Goal: Task Accomplishment & Management: Complete application form

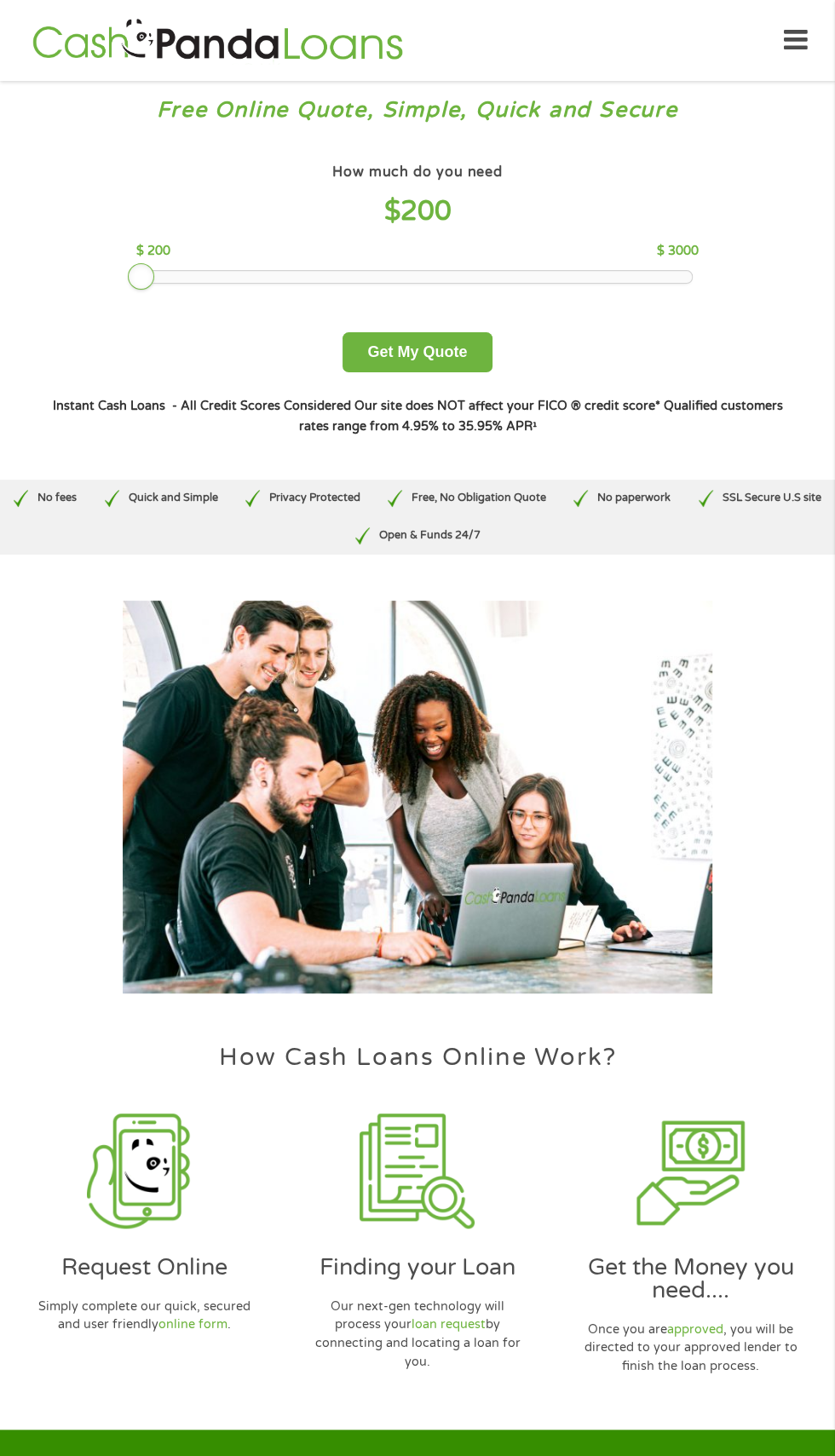
click at [110, 318] on div "How much do you need $ 200 $ 200 $ 3000 Get My Quote" at bounding box center [418, 265] width 749 height 213
click at [434, 344] on button "Get My Quote" at bounding box center [418, 352] width 149 height 40
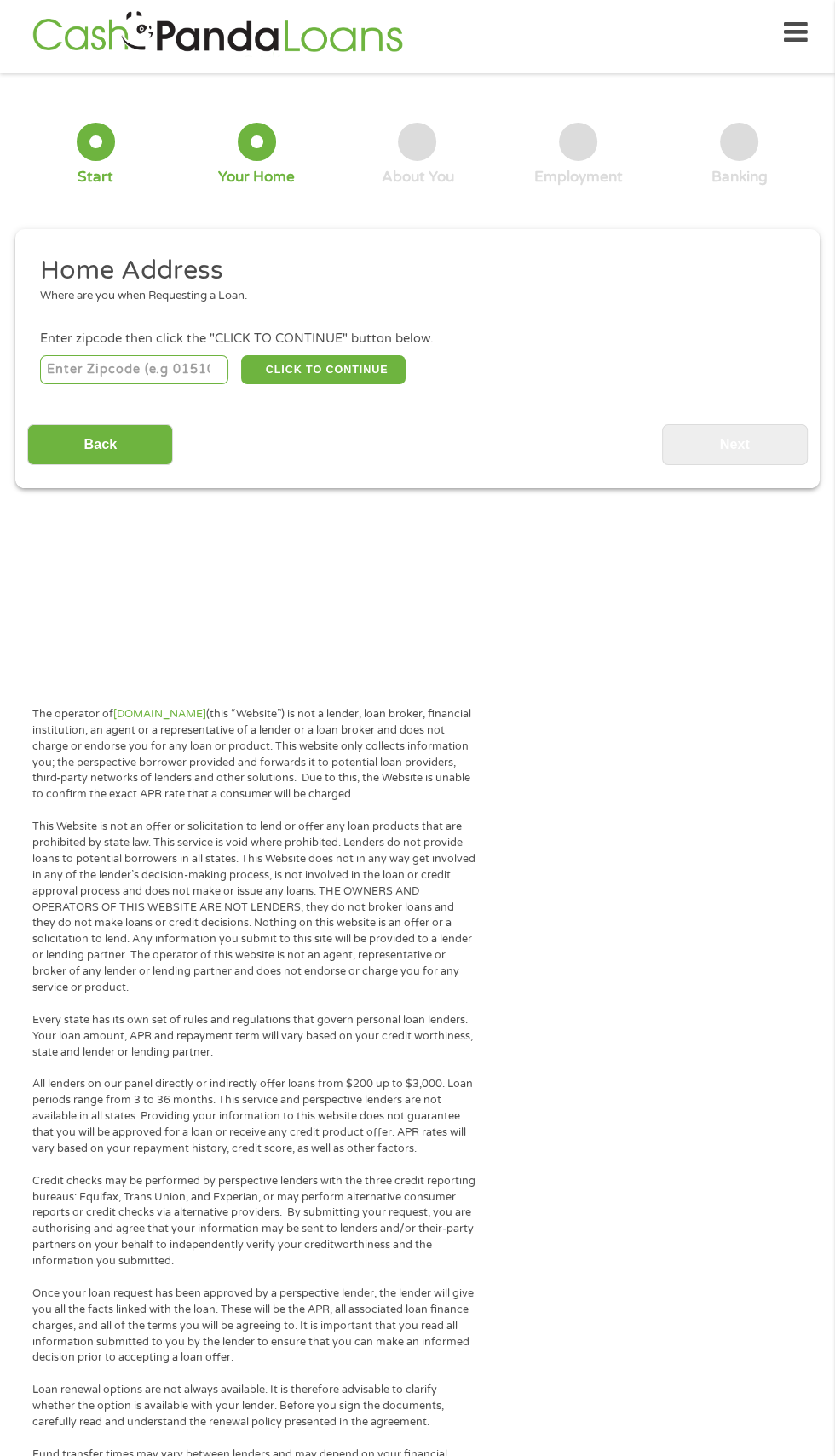
click at [88, 370] on input "number" at bounding box center [135, 370] width 189 height 29
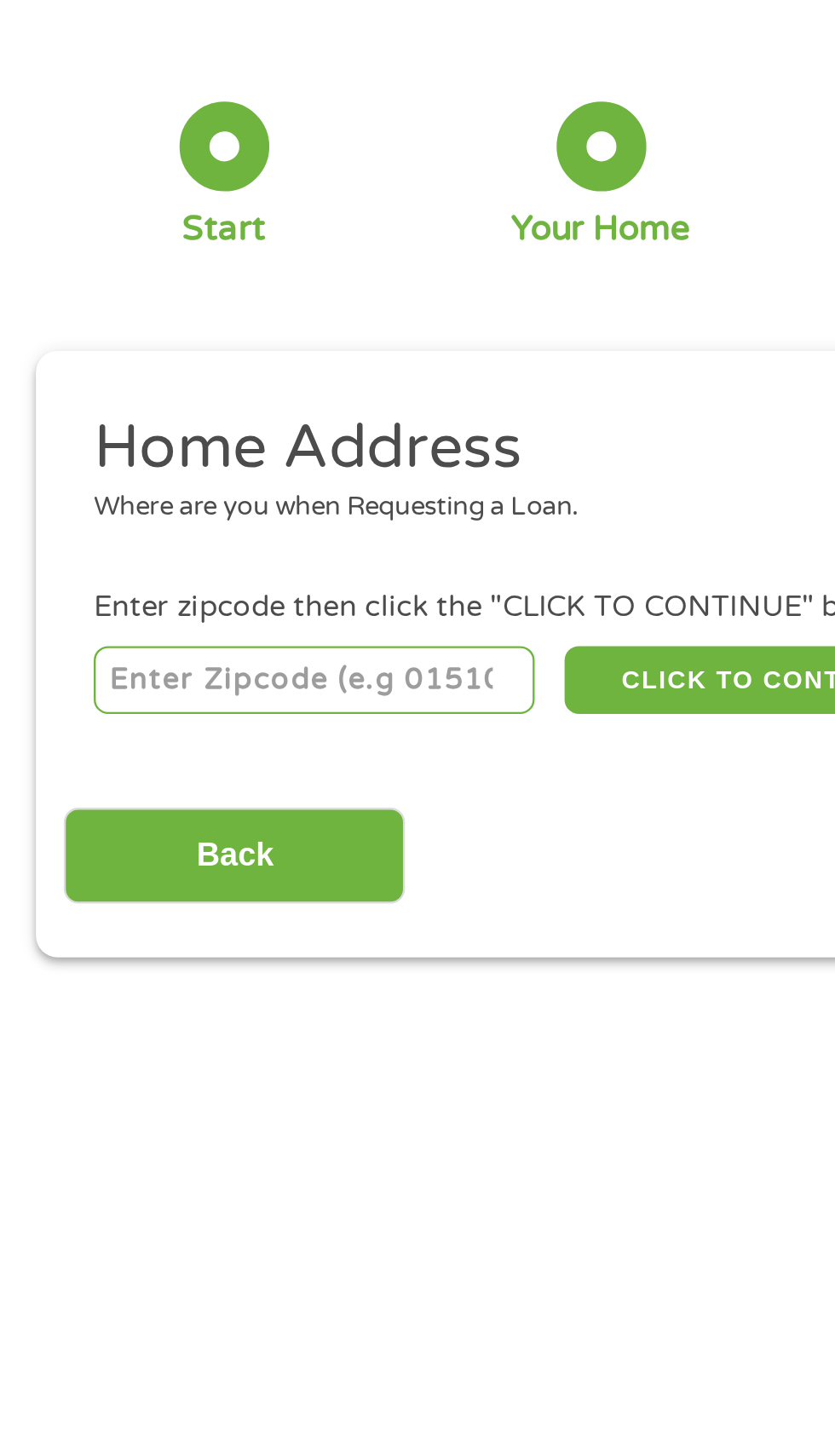
type input "61520"
select select "[US_STATE]"
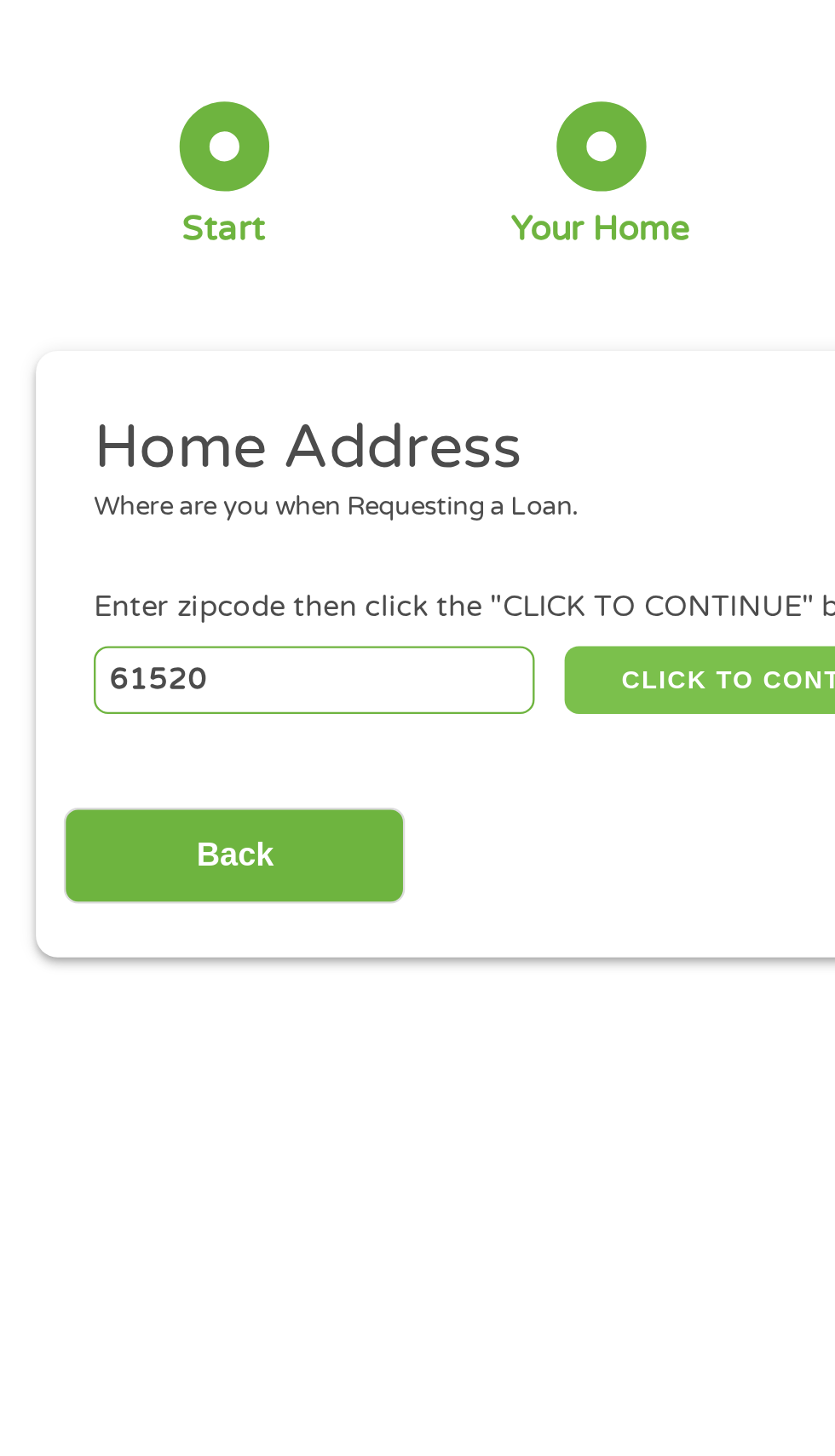
click at [307, 377] on button "CLICK TO CONTINUE" at bounding box center [323, 370] width 164 height 29
type input "61520"
type input "[GEOGRAPHIC_DATA]"
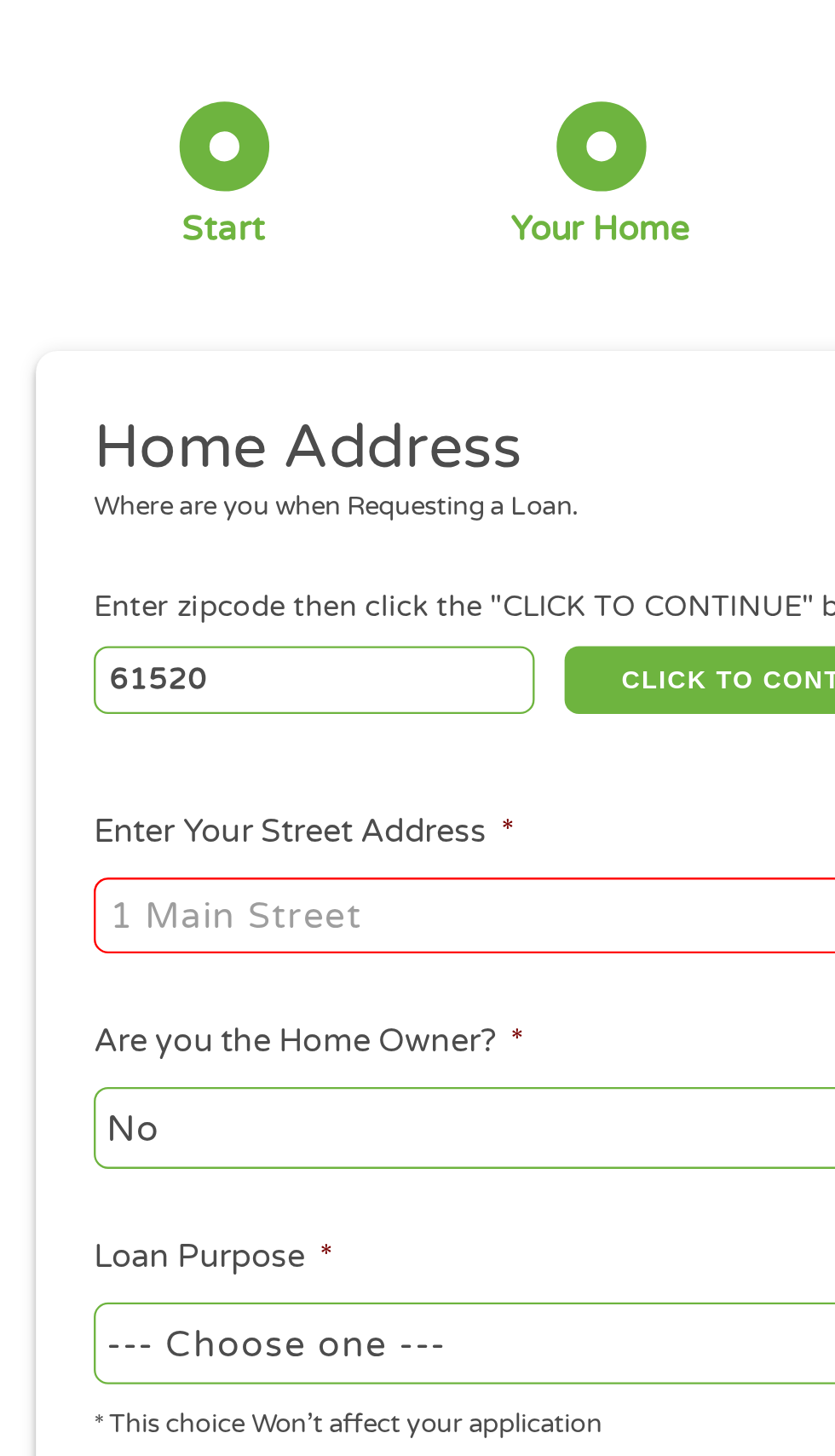
click at [241, 471] on input "Enter Your Street Address *" at bounding box center [223, 471] width 366 height 33
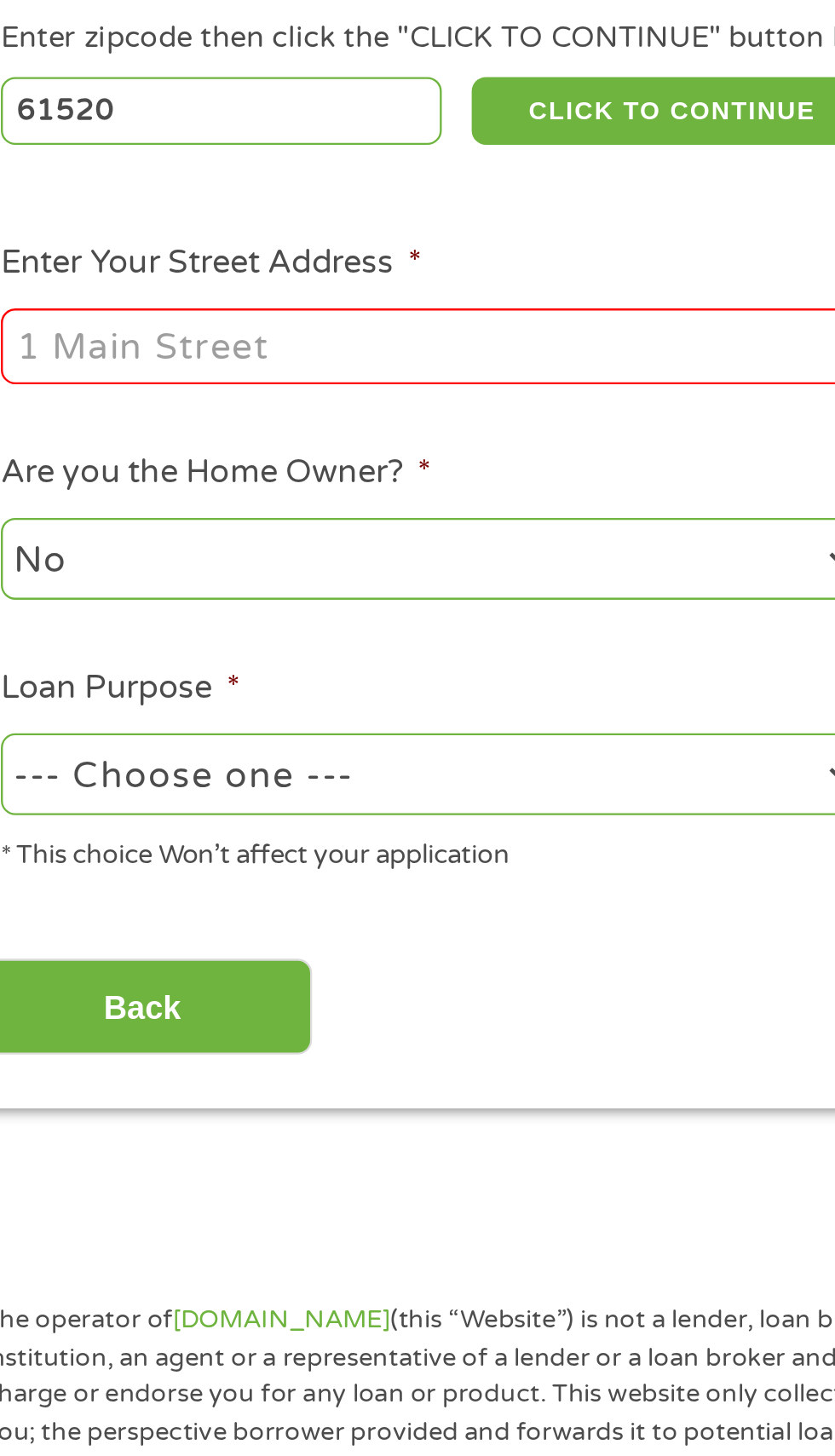
type input "[STREET_ADDRESS]"
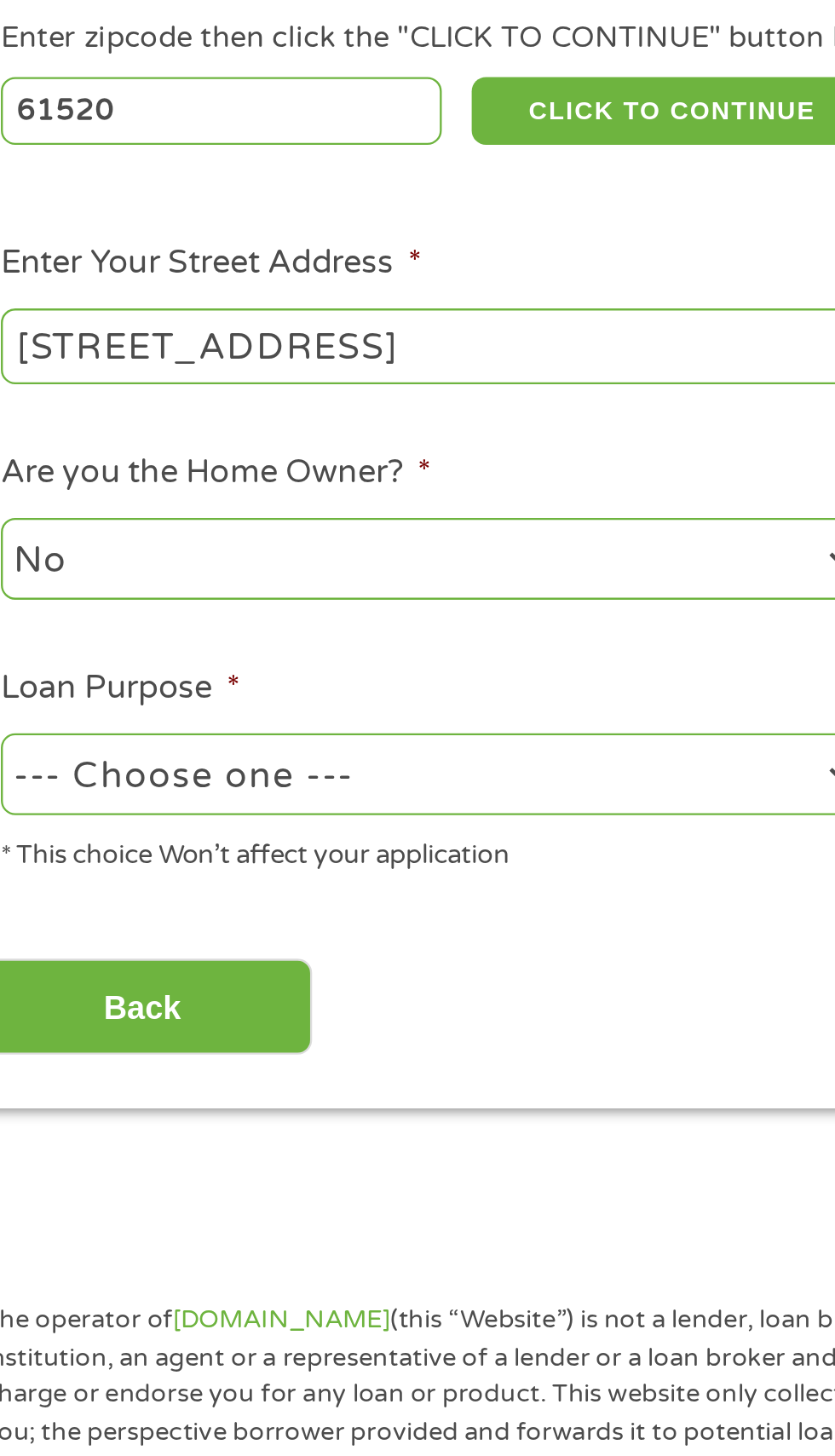
click at [268, 556] on select "No Yes" at bounding box center [223, 561] width 366 height 35
click at [279, 648] on select "--- Choose one --- Pay Bills Debt Consolidation Home Improvement Major Purchase…" at bounding box center [223, 653] width 366 height 35
select select "paybills"
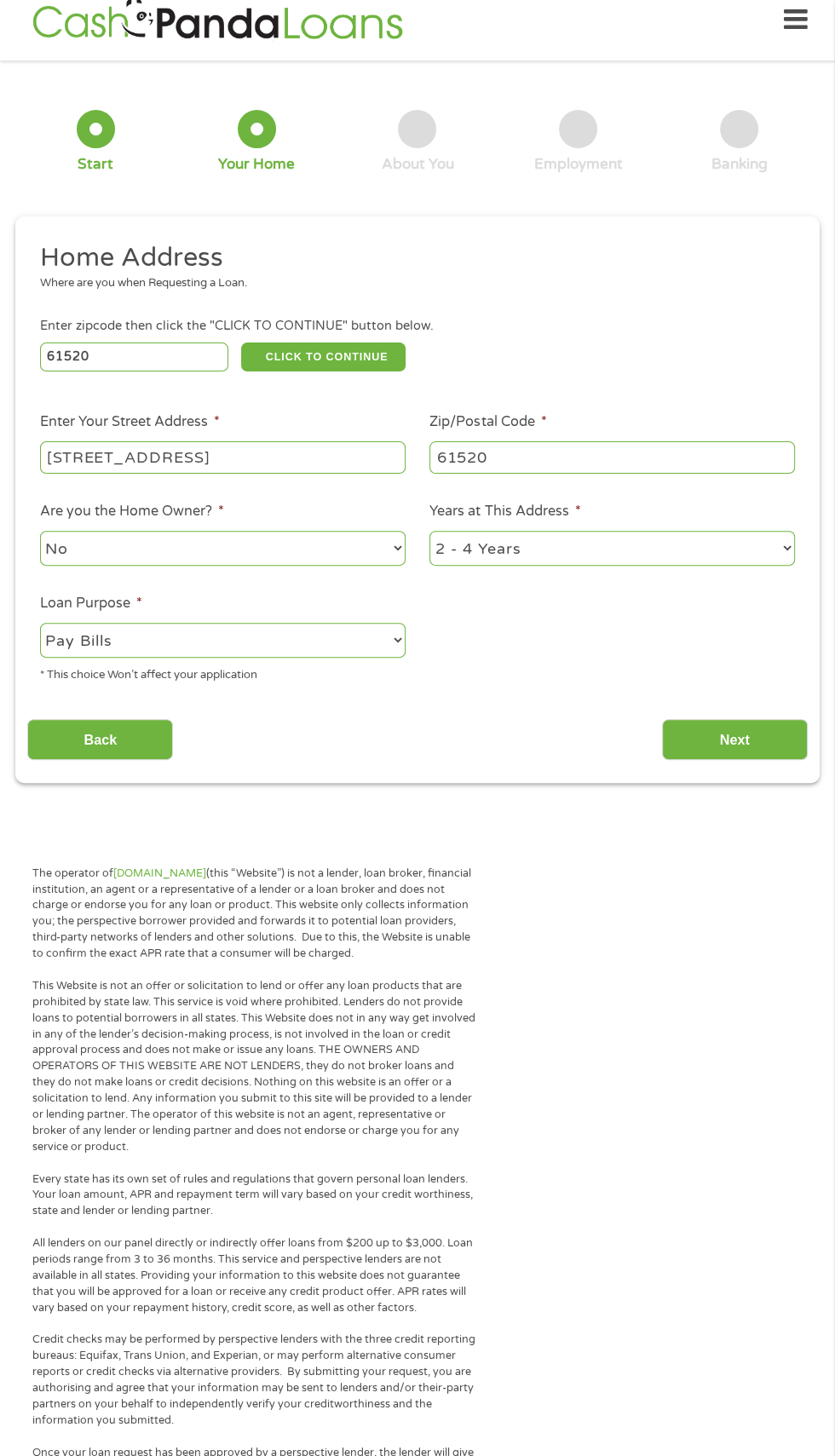
scroll to position [27, 0]
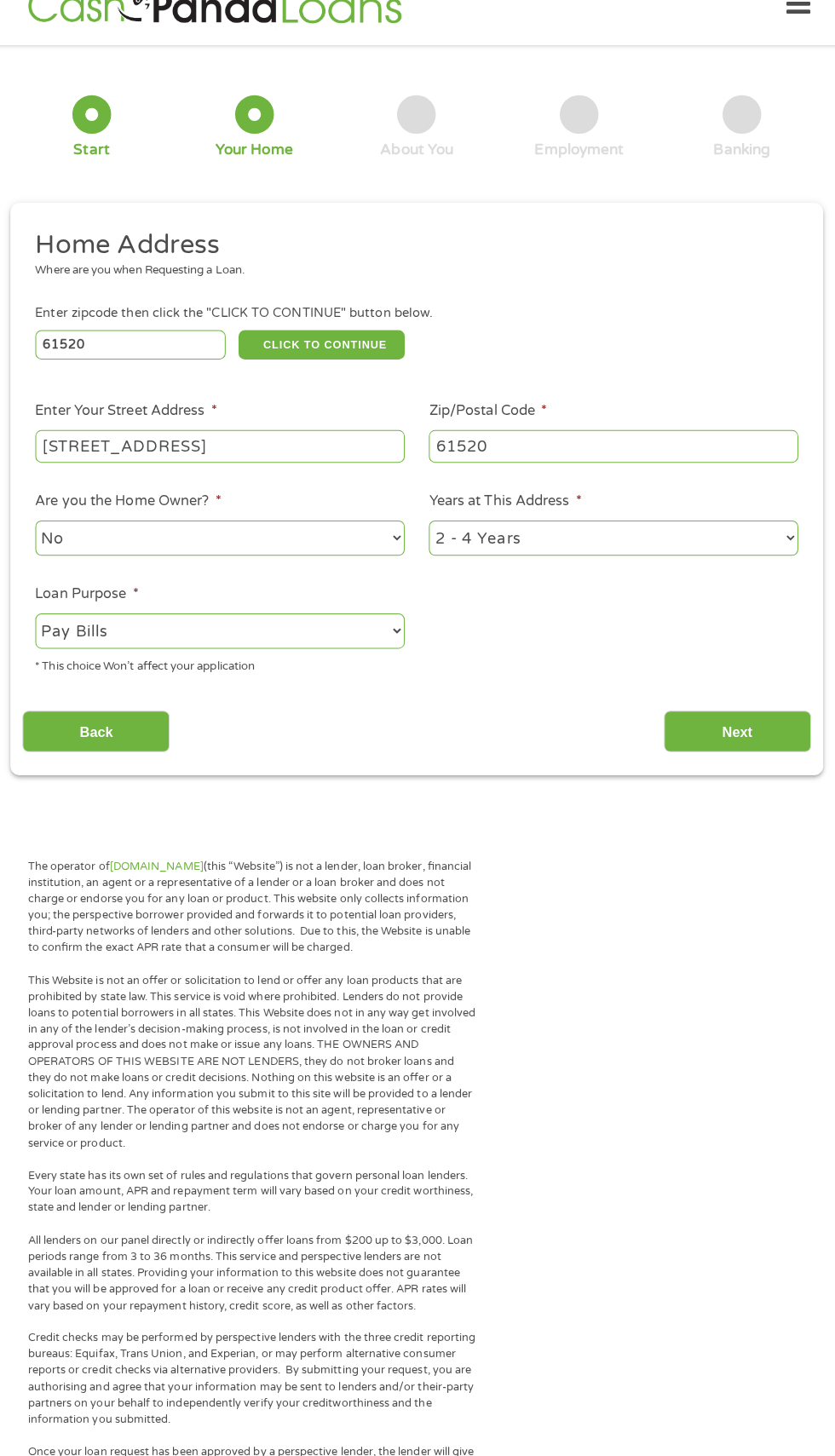
click at [738, 541] on select "1 Year or less 1 - 2 Years 2 - 4 Years Over 4 Years" at bounding box center [613, 542] width 366 height 35
click at [759, 732] on input "Next" at bounding box center [735, 734] width 146 height 42
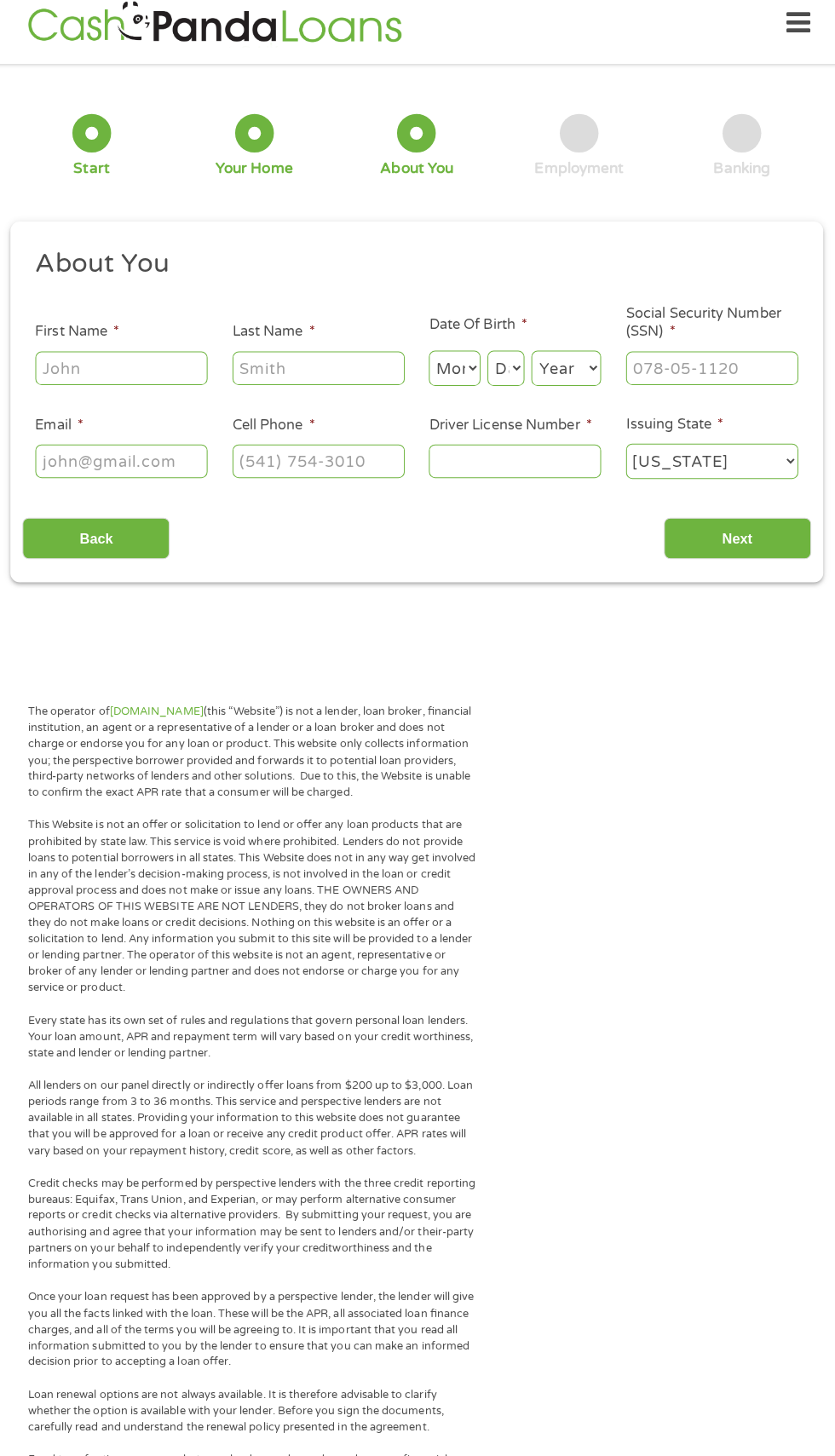
scroll to position [0, 0]
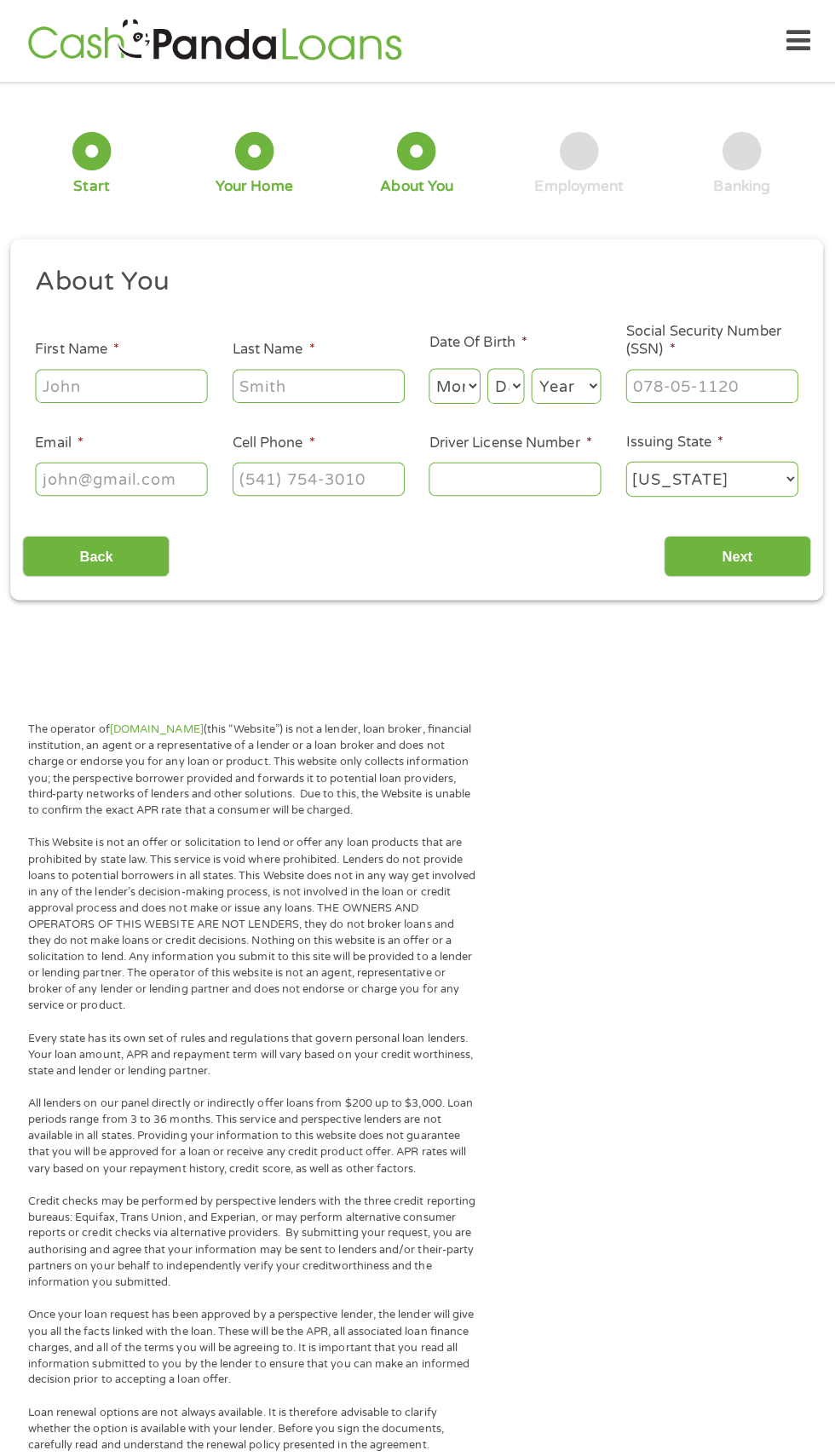
click at [119, 381] on input "First Name *" at bounding box center [125, 382] width 170 height 33
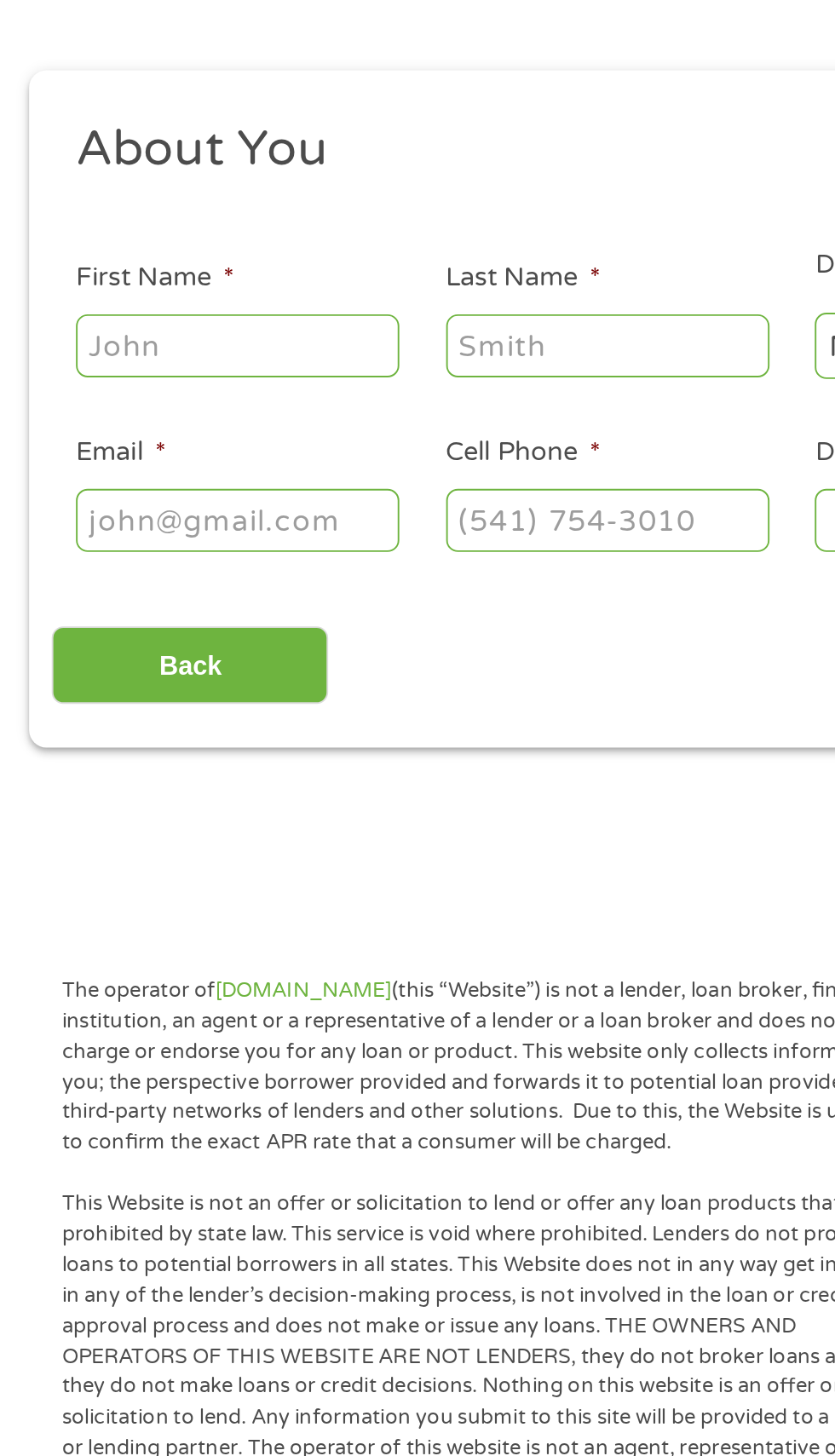
type input "[PERSON_NAME]"
type input "[EMAIL_ADDRESS][DOMAIN_NAME]"
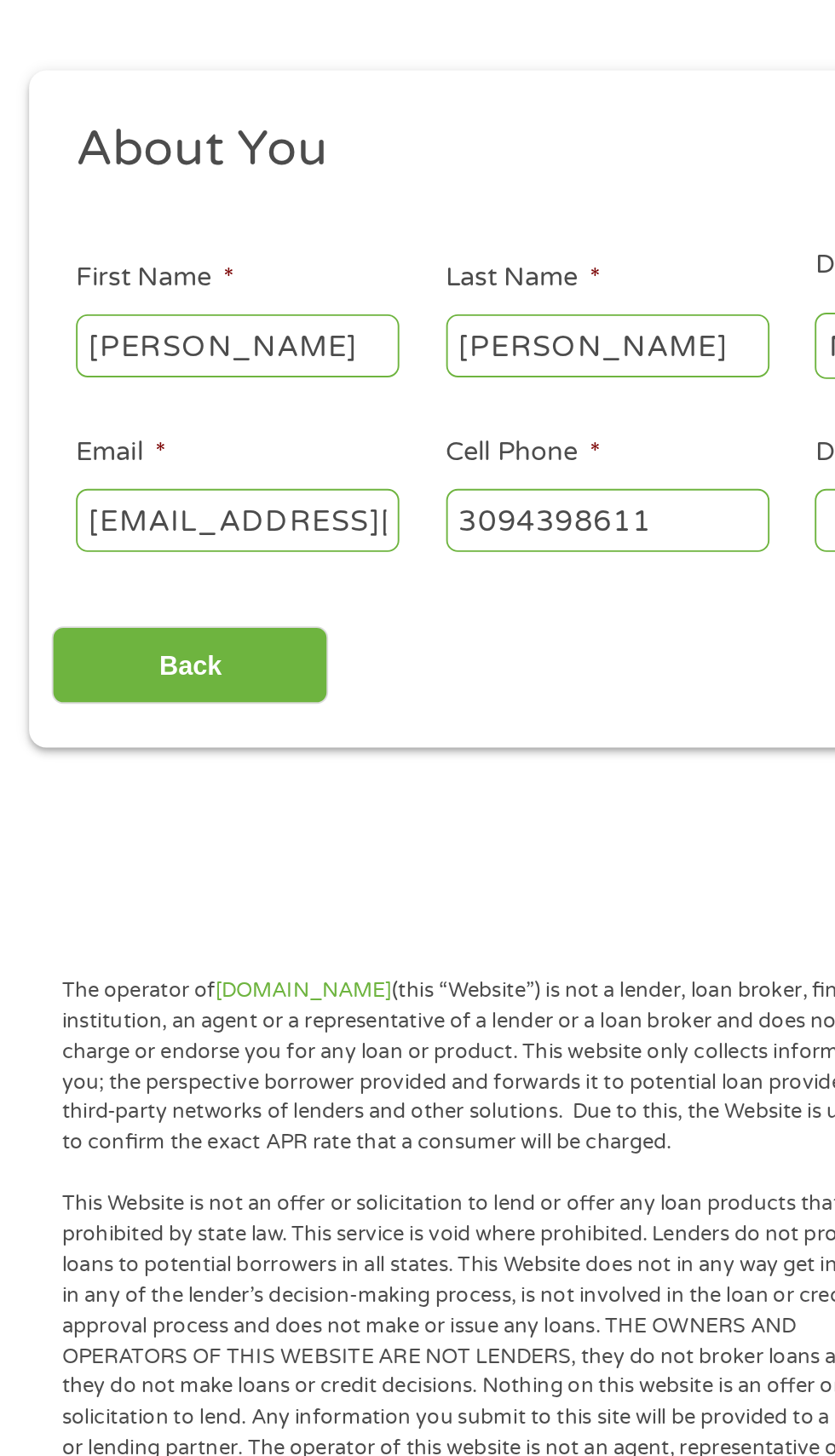
type input "[PHONE_NUMBER]"
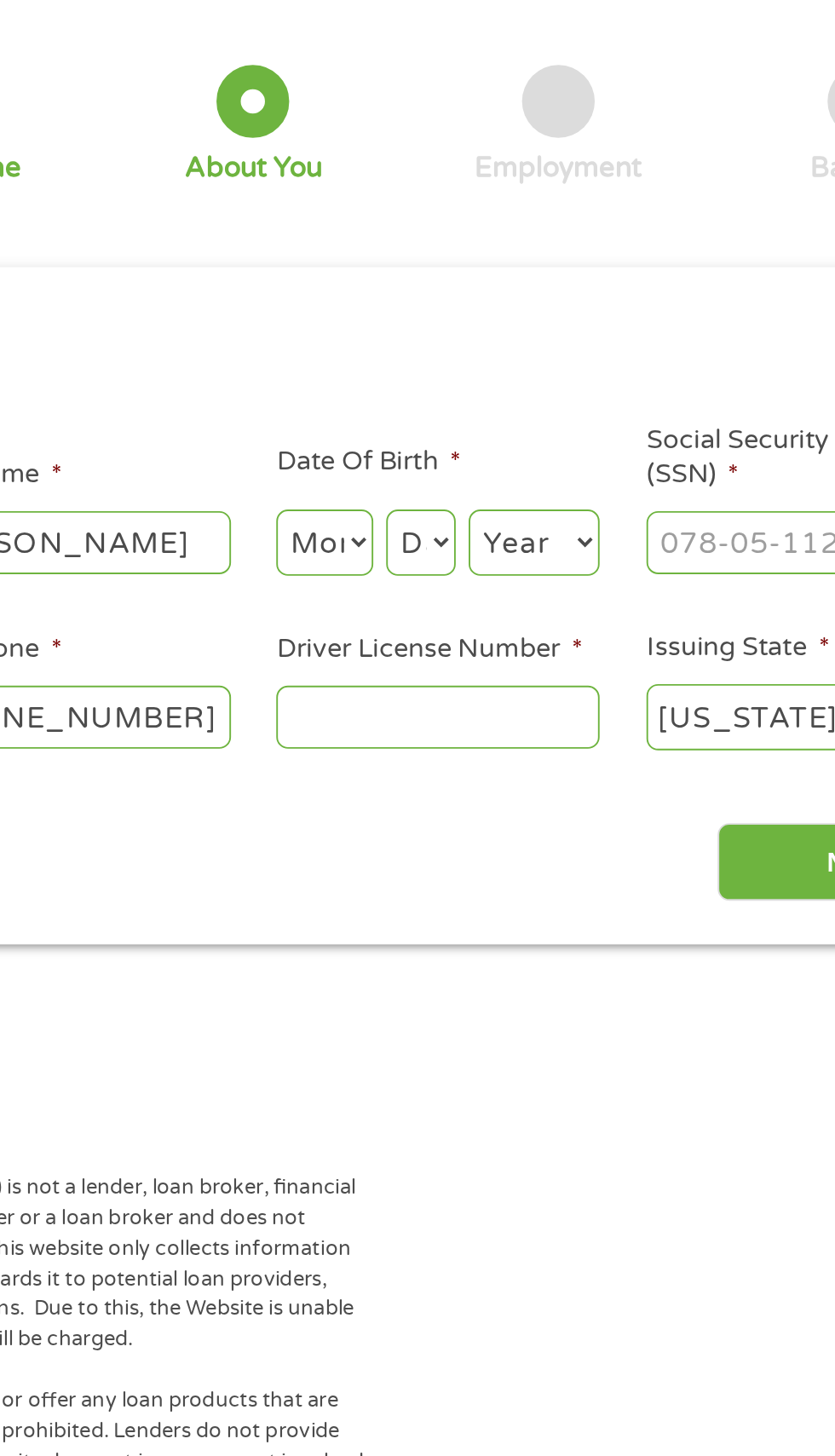
click at [525, 467] on input "Driver License Number *" at bounding box center [515, 474] width 170 height 33
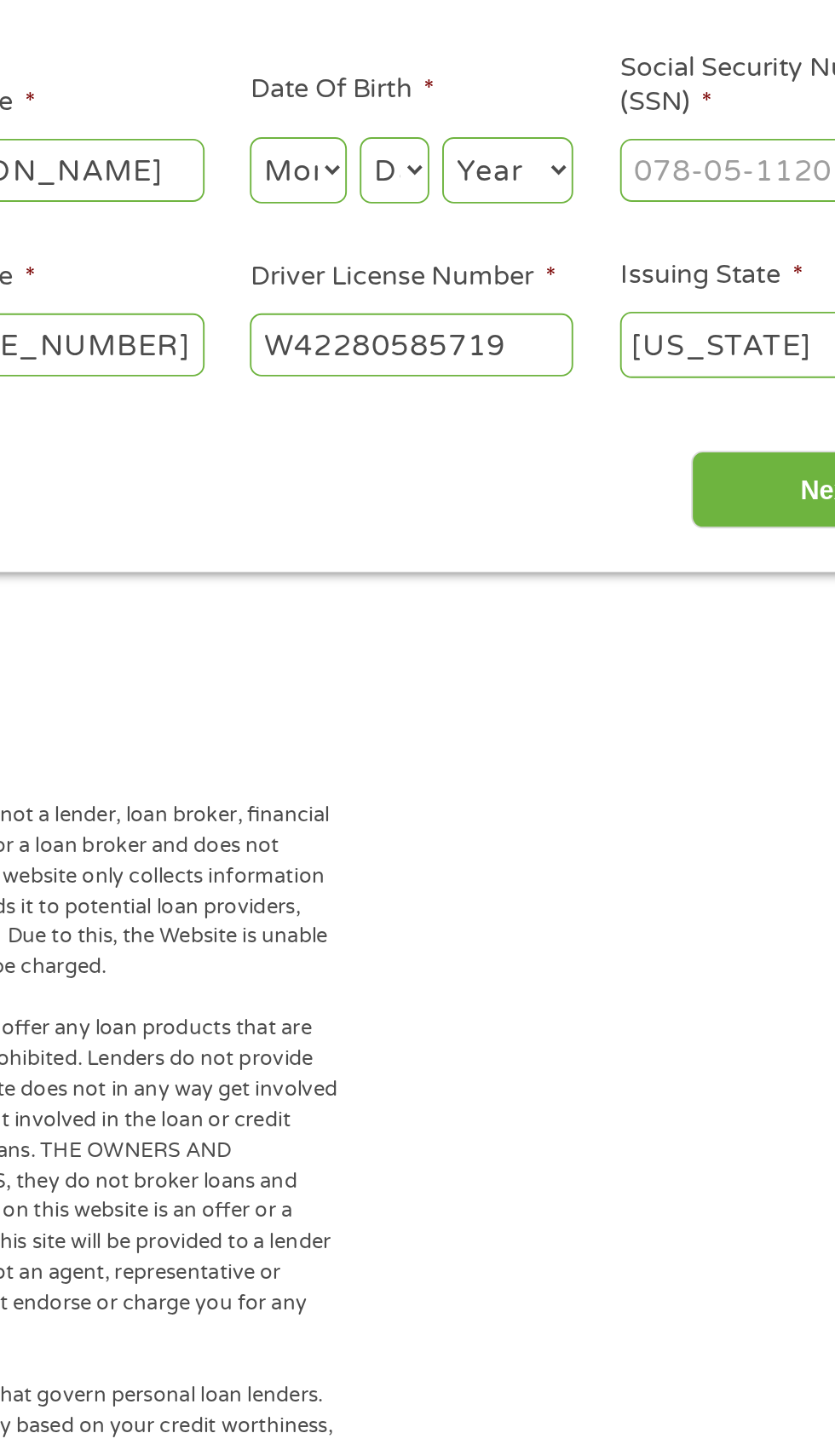
type input "W42280585719"
click at [473, 385] on select "Month 1 2 3 4 5 6 7 8 9 10 11 12" at bounding box center [455, 382] width 52 height 35
select select "4"
click at [518, 378] on select "Day 1 2 3 4 5 6 7 8 9 10 11 12 13 14 15 16 17 18 19 20 21 22 23 24 25 26 27 28 …" at bounding box center [505, 382] width 37 height 35
select select "26"
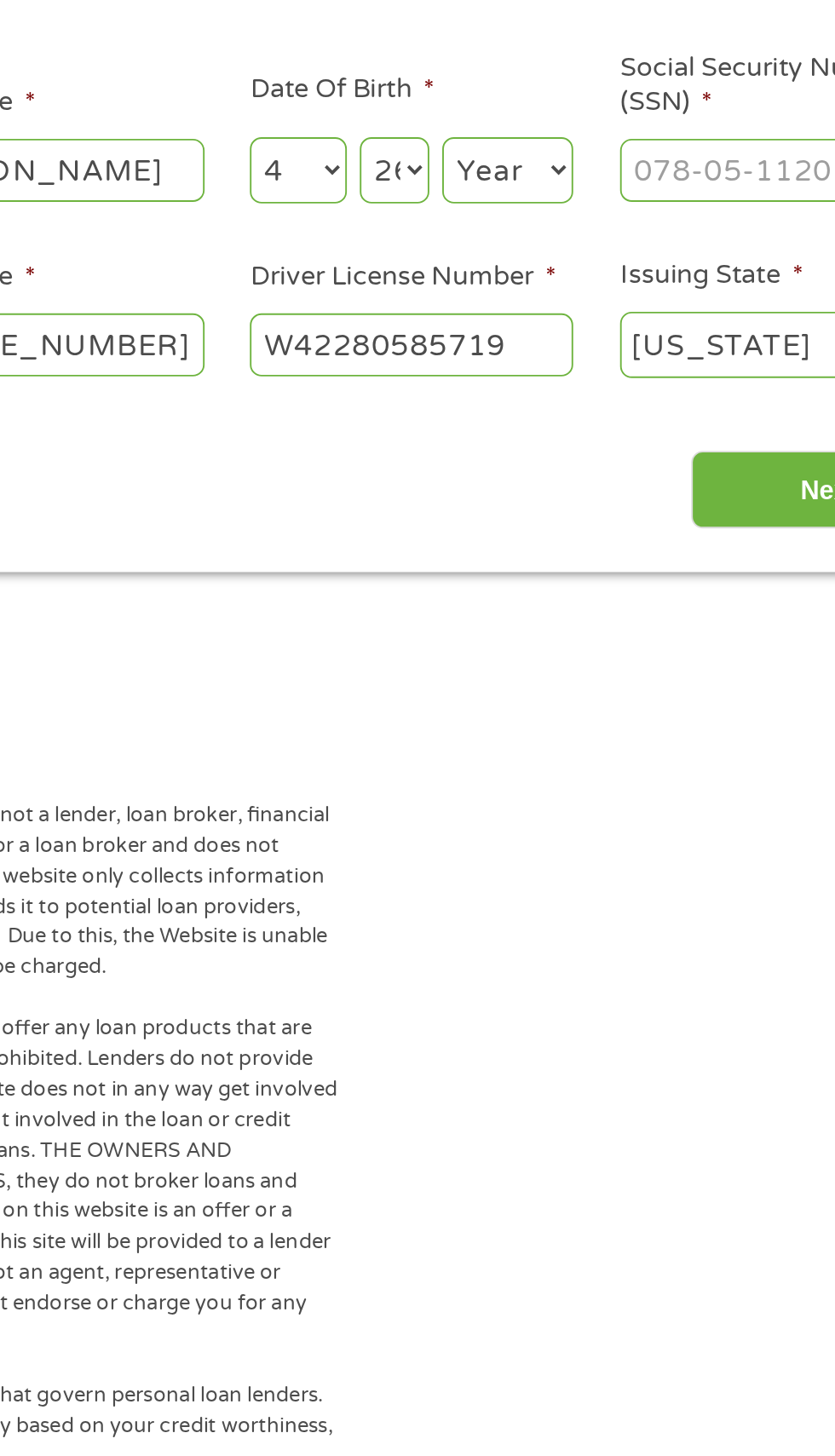
click at [564, 389] on select "Year [DATE] 2006 2005 2004 2003 2002 2001 2000 1999 1998 1997 1996 1995 1994 19…" at bounding box center [565, 382] width 69 height 35
select select "1985"
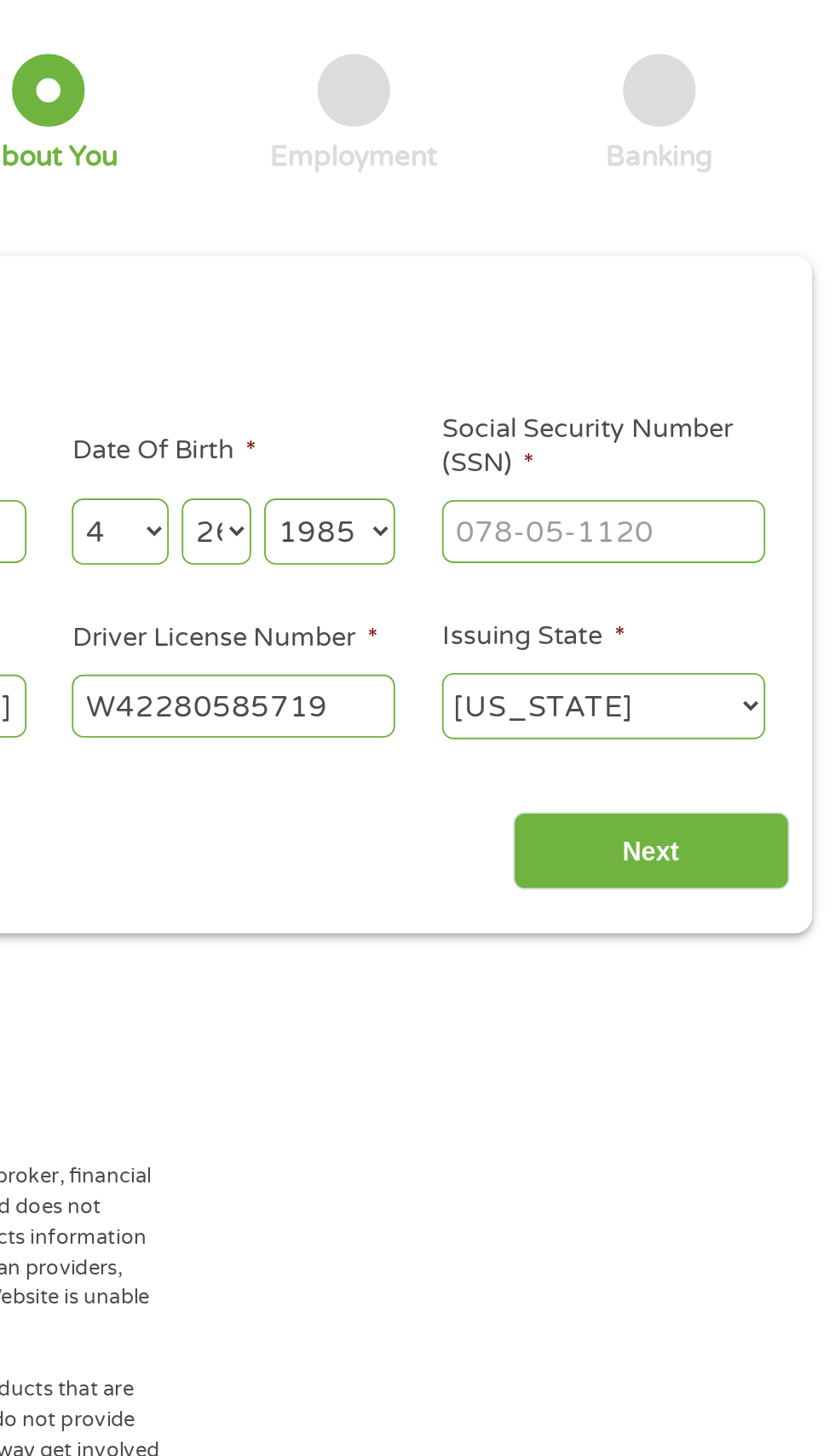
click at [702, 375] on input "Social Security Number (SSN) *" at bounding box center [710, 382] width 170 height 33
type input "357-74-8410"
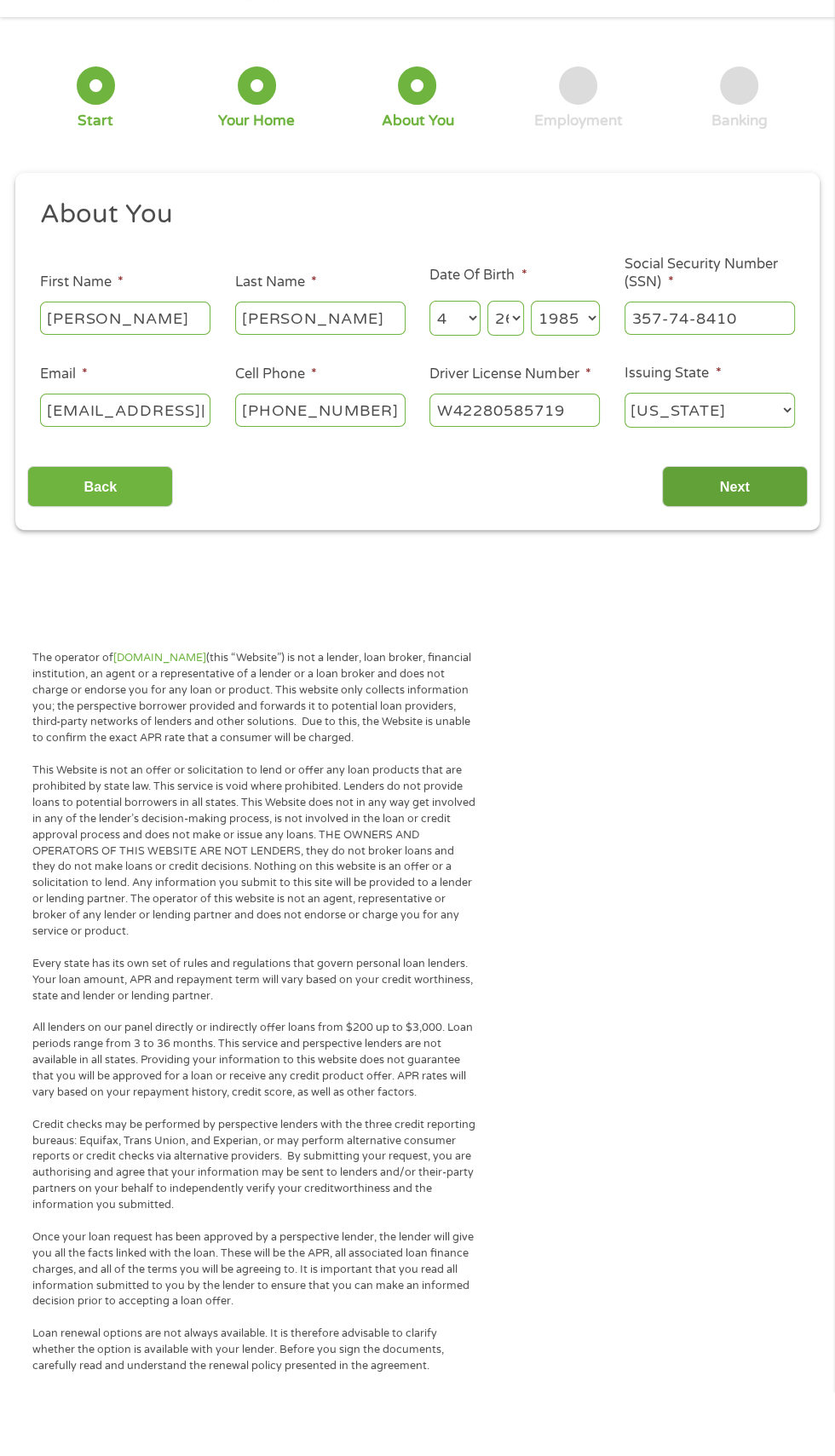
click at [751, 563] on input "Next" at bounding box center [735, 551] width 146 height 42
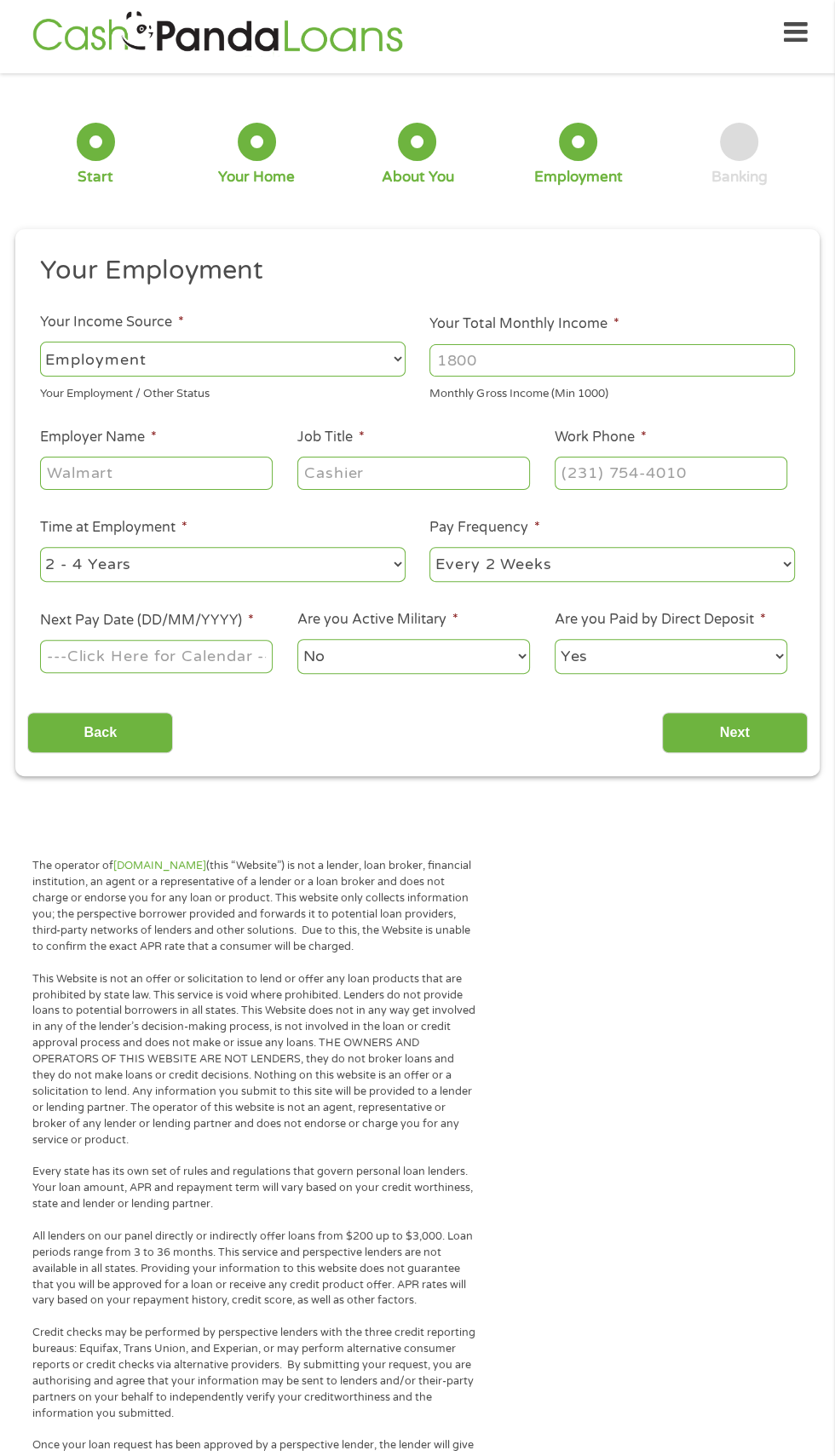
scroll to position [7, 7]
click at [718, 362] on input "Your Total Monthly Income *" at bounding box center [613, 361] width 366 height 33
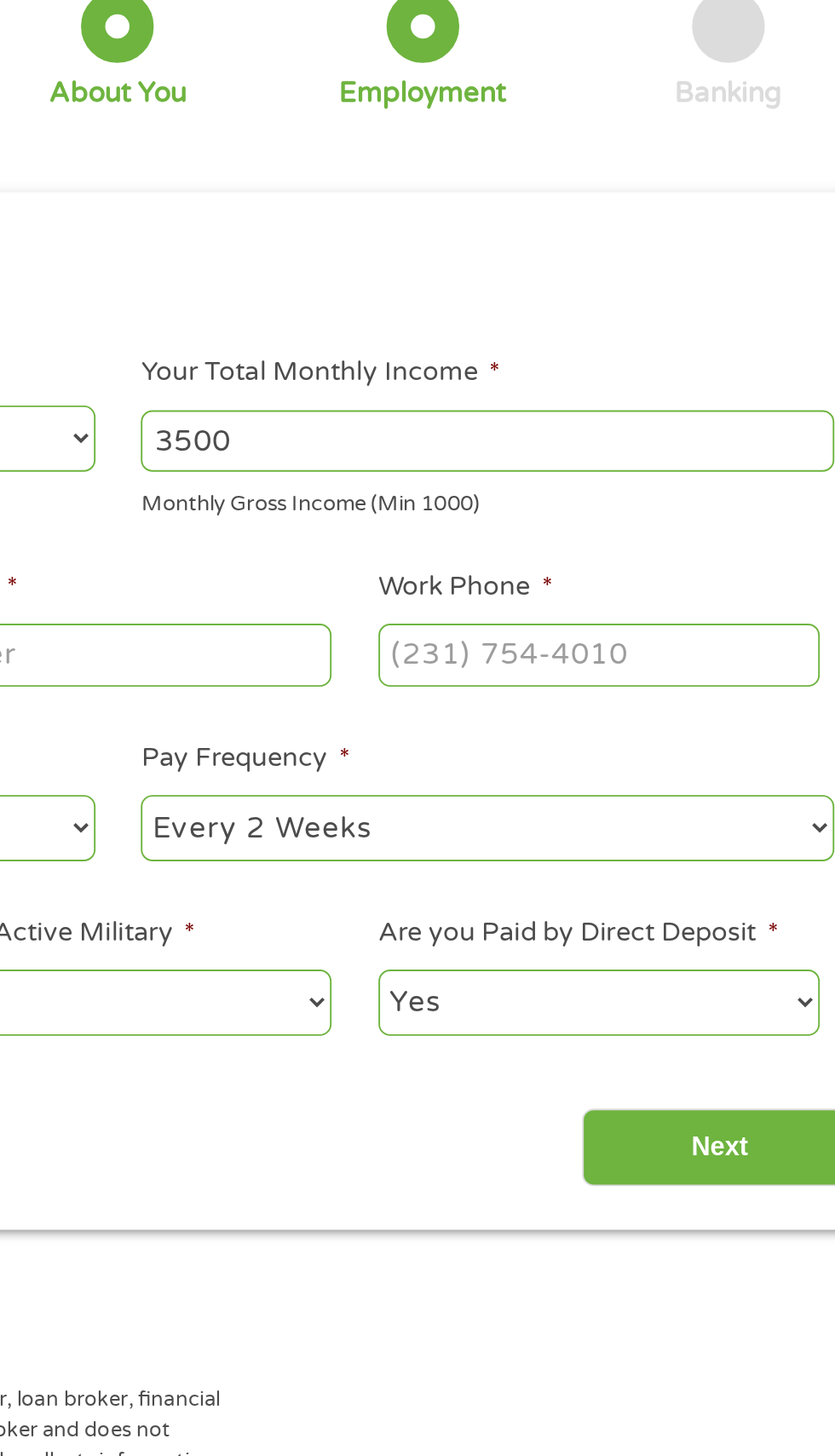
scroll to position [0, 0]
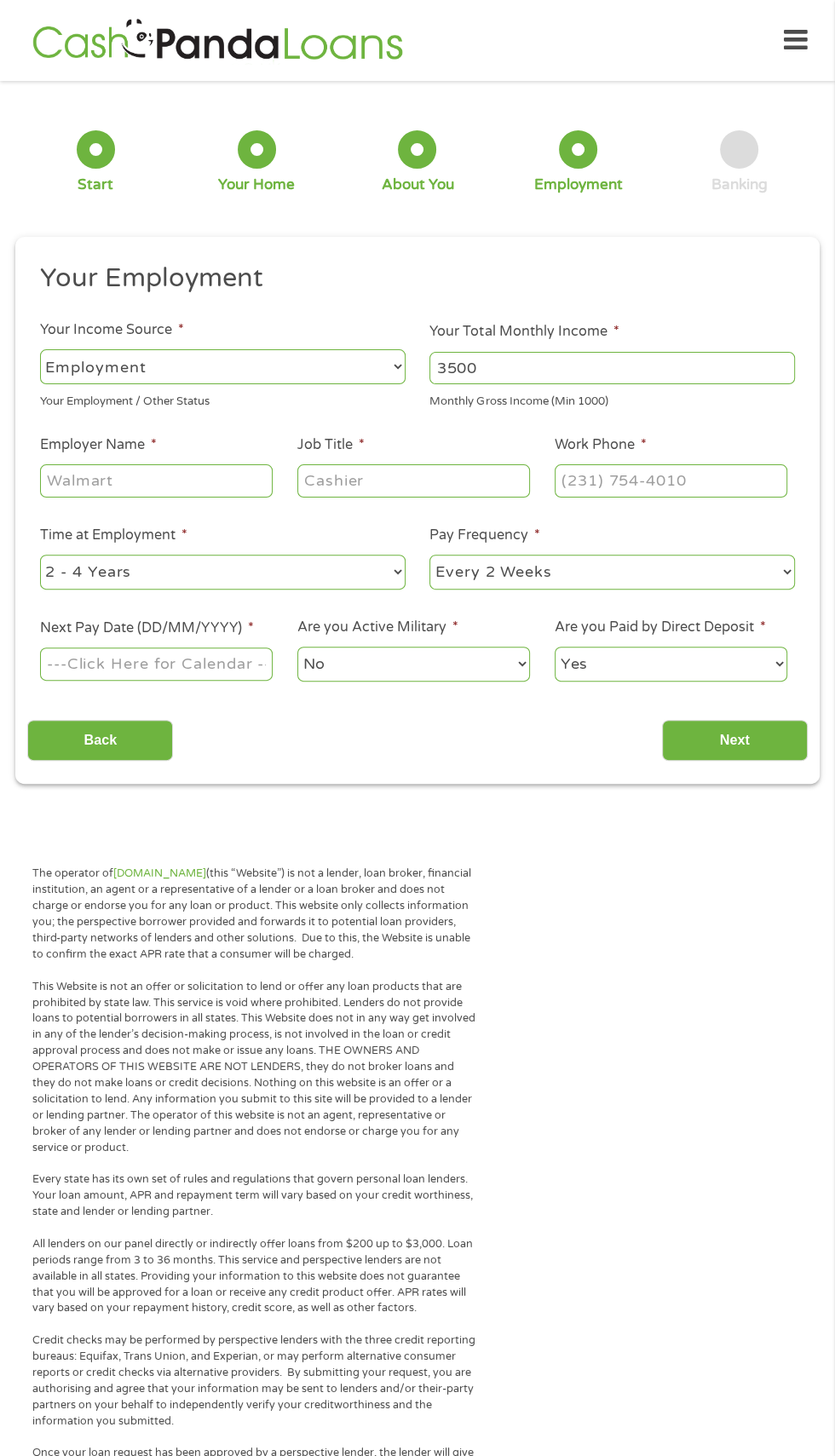
type input "3500"
click at [712, 477] on input "Work Phone *" at bounding box center [671, 481] width 233 height 33
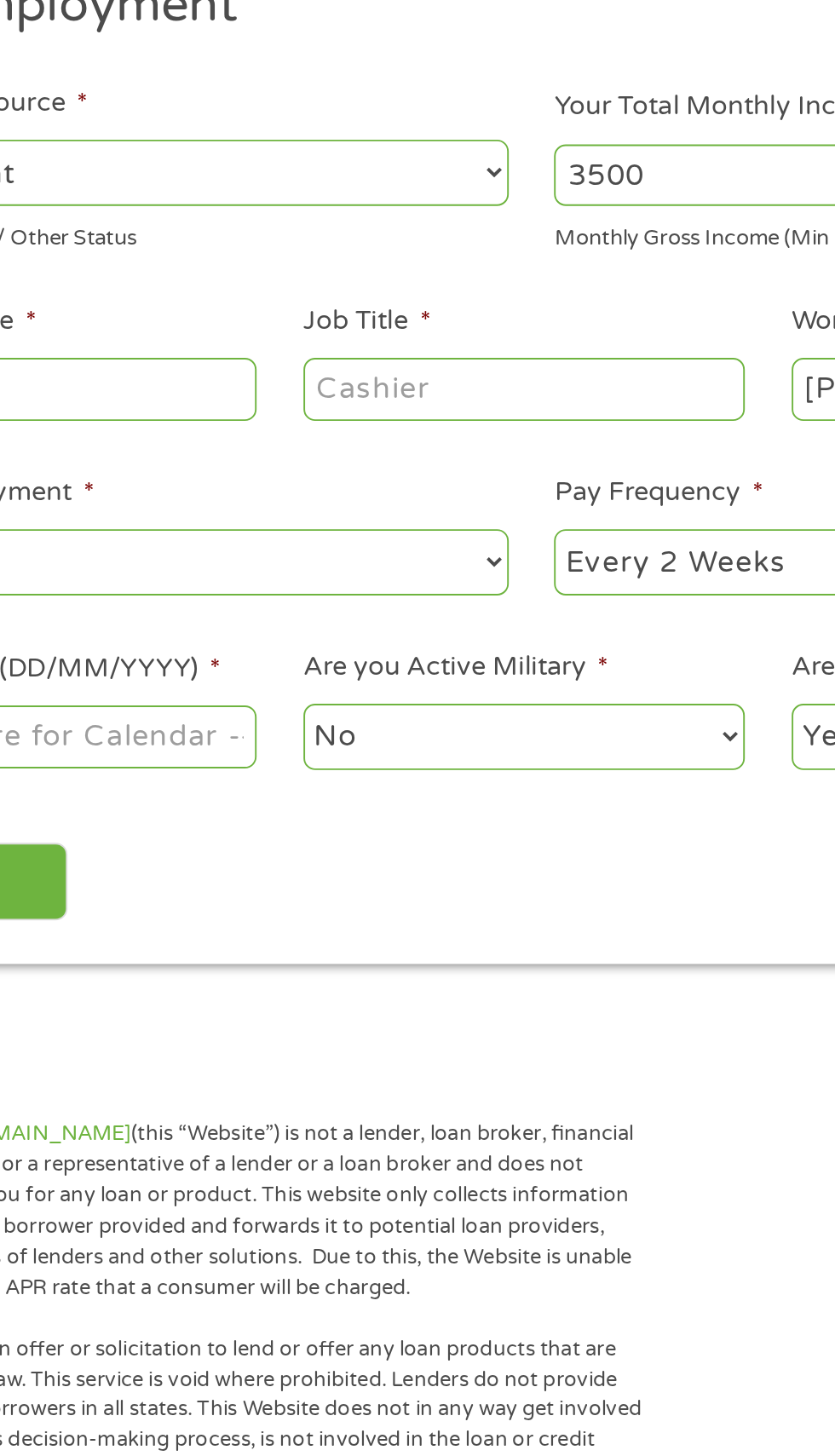
type input "[PHONE_NUMBER]"
click at [460, 479] on input "Job Title *" at bounding box center [413, 481] width 233 height 33
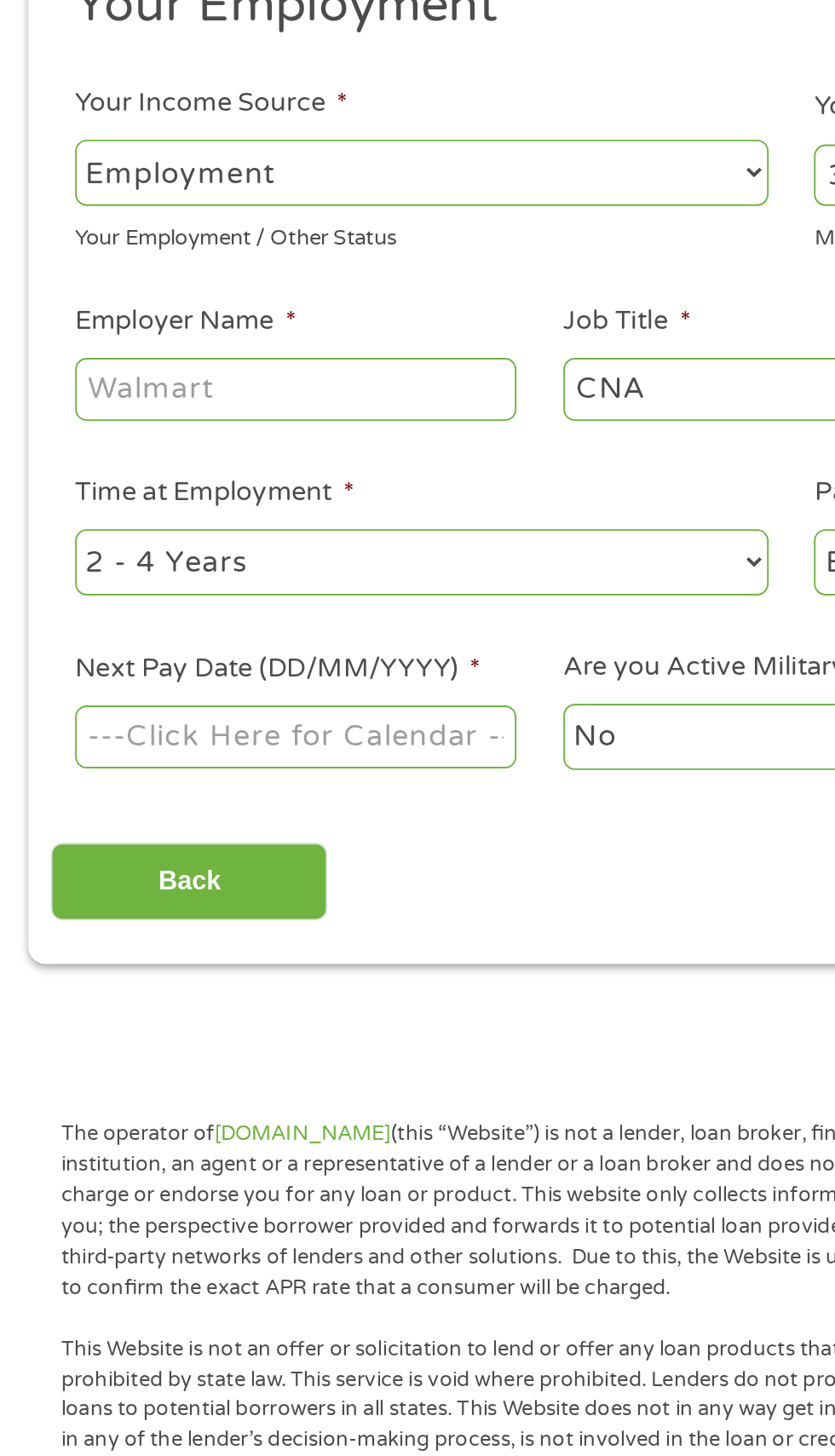
type input "CNA"
click at [191, 478] on input "Employer Name *" at bounding box center [156, 481] width 233 height 33
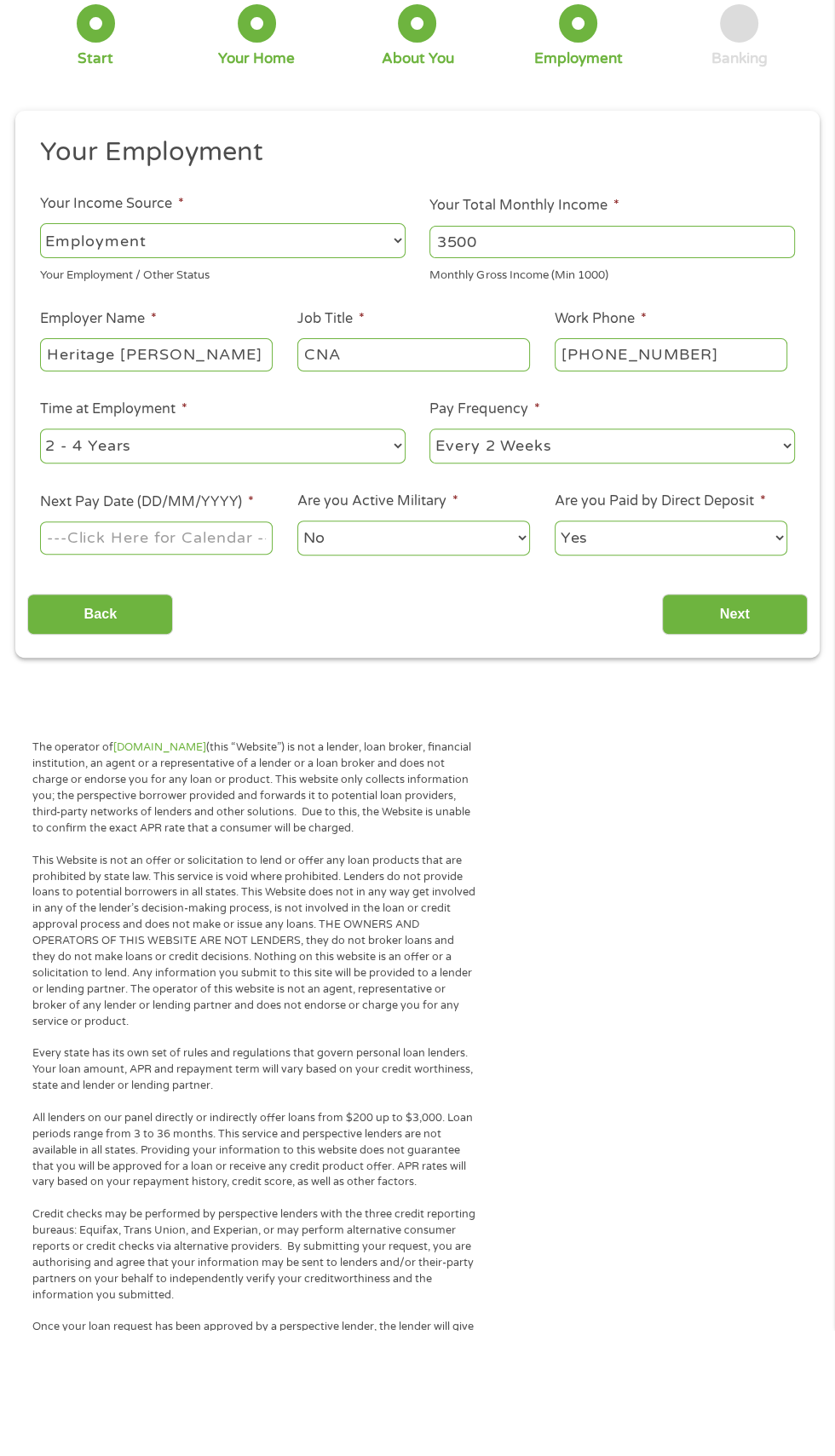
type input "Heritage [PERSON_NAME] of [GEOGRAPHIC_DATA]"
click at [270, 568] on select "--- Choose one --- 1 Year or less 1 - 2 Years 2 - 4 Years Over 4 Years" at bounding box center [223, 572] width 366 height 35
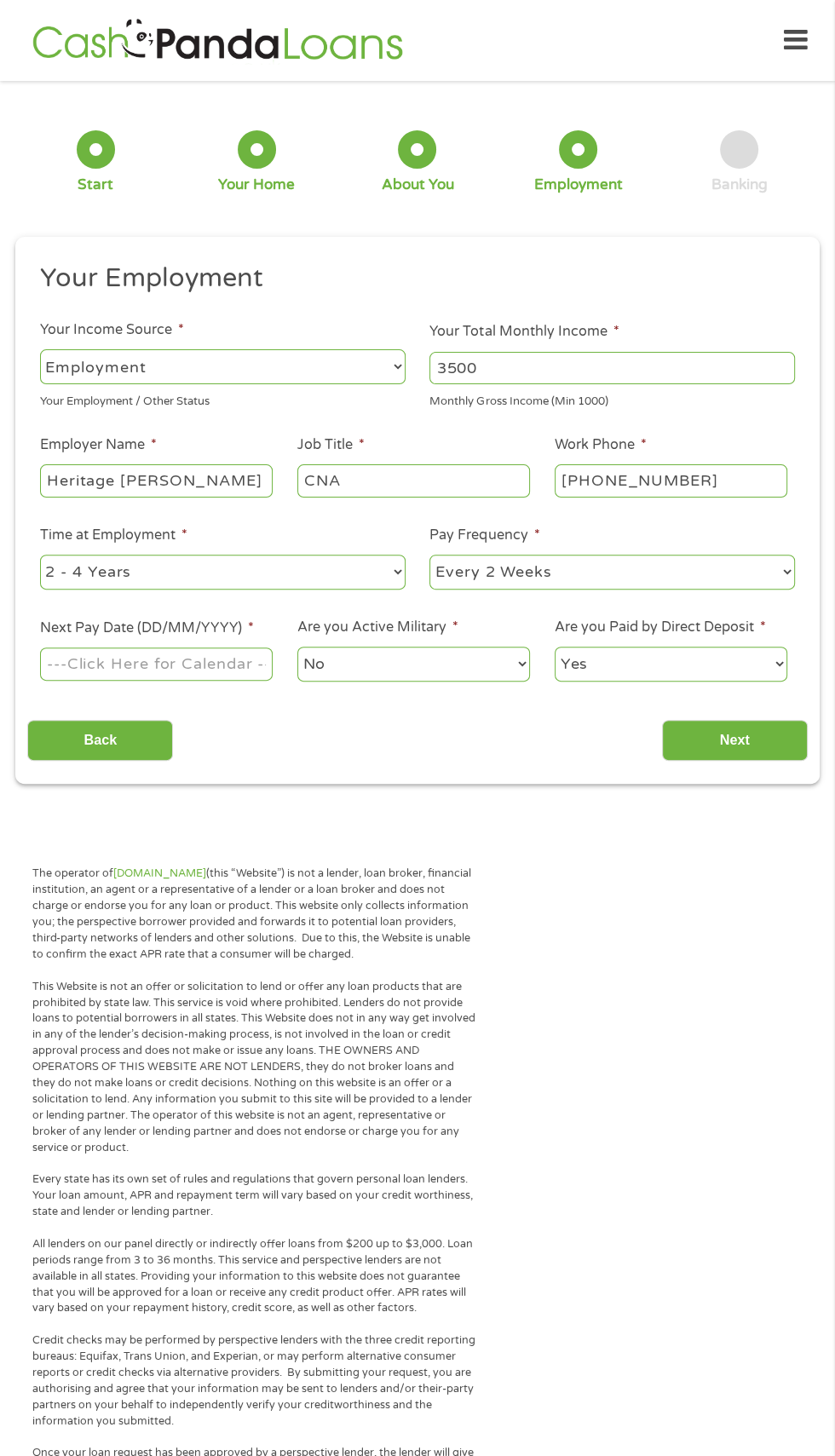
select select "12months"
click at [226, 667] on body "Home Get Loan Offer How it works FAQs Blog Cash Loans Quick Loans Online Loans …" at bounding box center [418, 1298] width 835 height 2597
click at [252, 631] on span "*" at bounding box center [251, 628] width 6 height 17
click at [252, 648] on input "Next Pay Date (DD/MM/YYYY) *" at bounding box center [156, 664] width 233 height 33
click at [149, 669] on input "Next Pay Date (DD/MM/YYYY) *" at bounding box center [156, 664] width 233 height 33
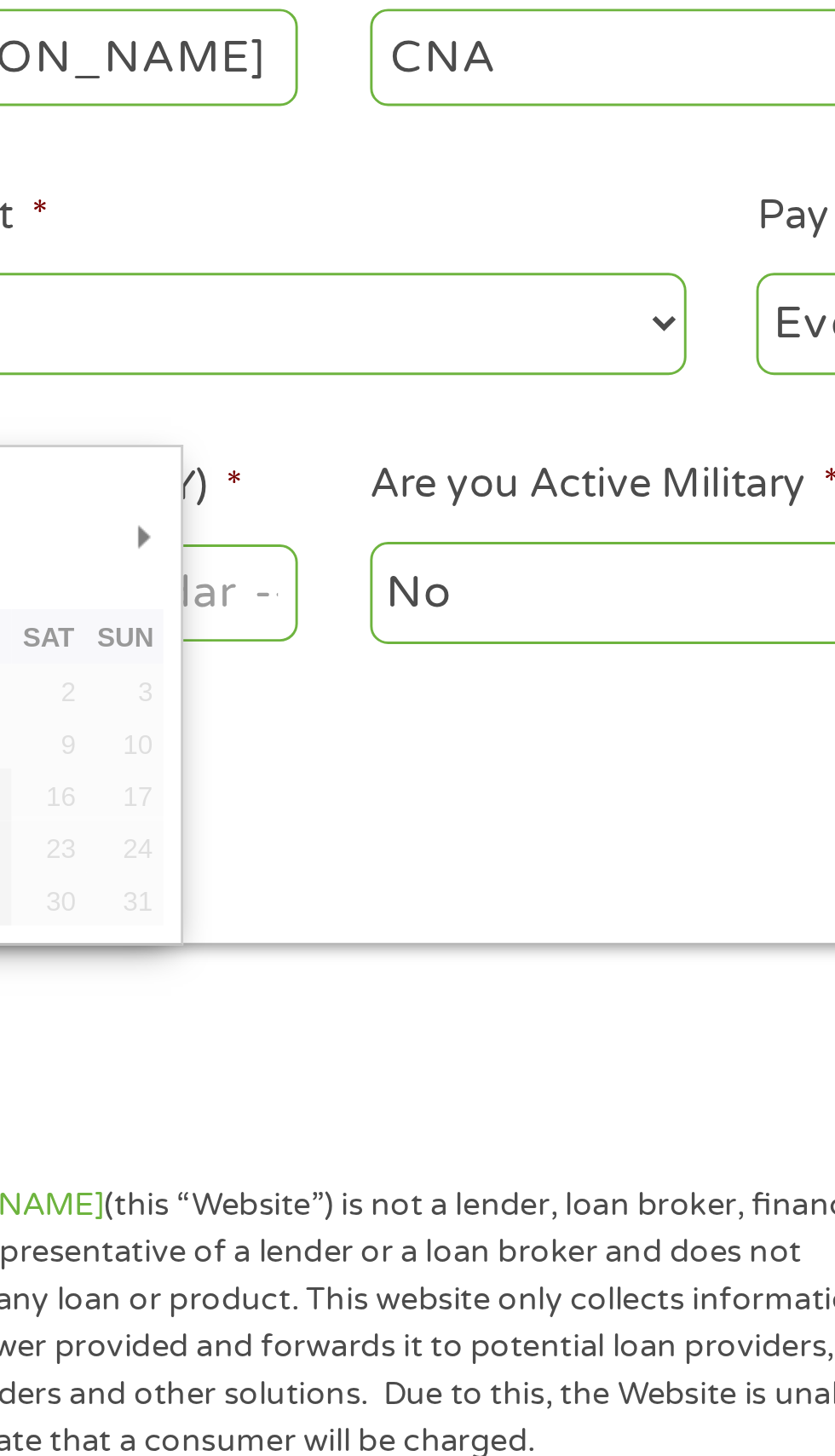
scroll to position [2, 0]
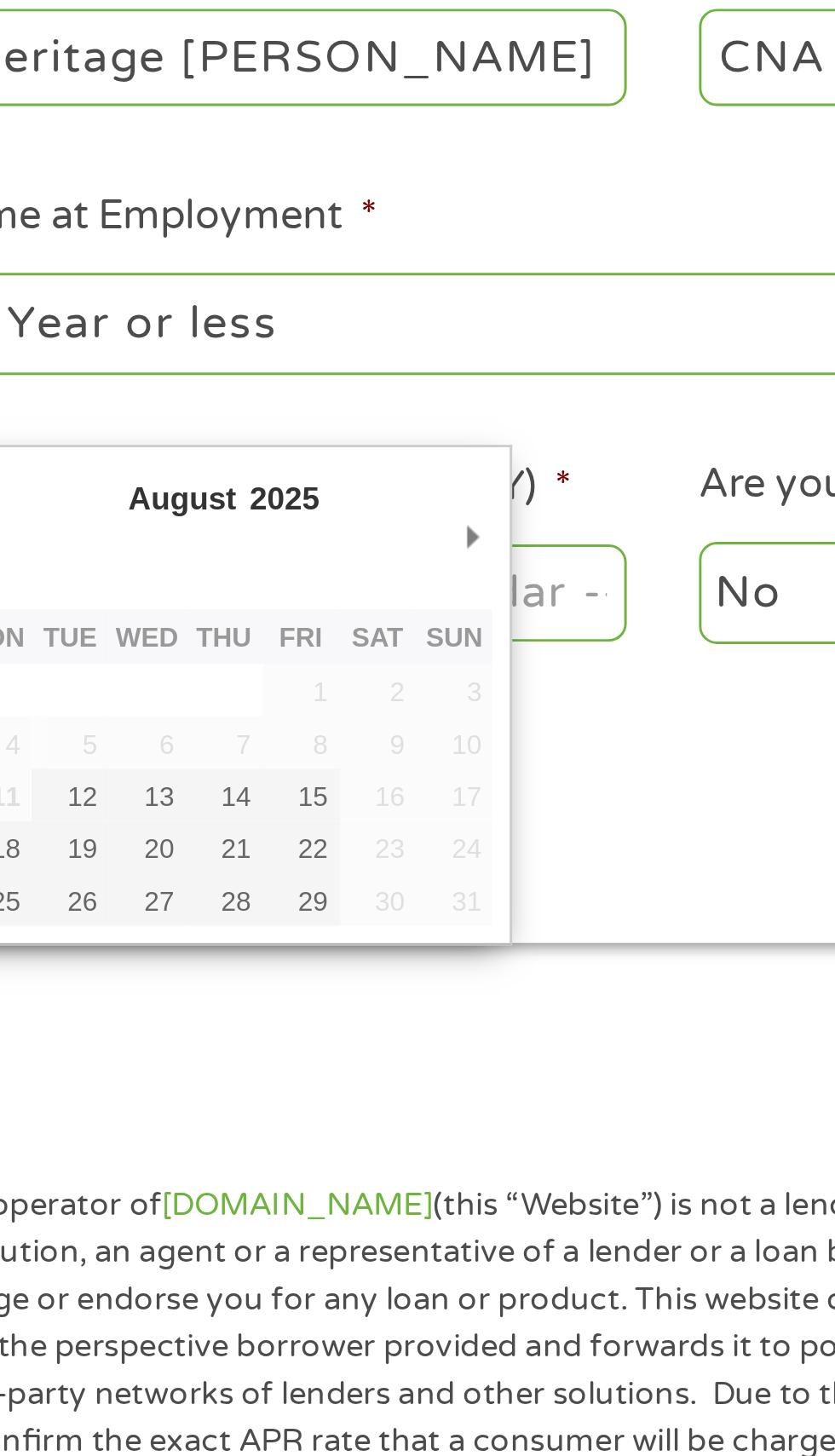
type input "[DATE]"
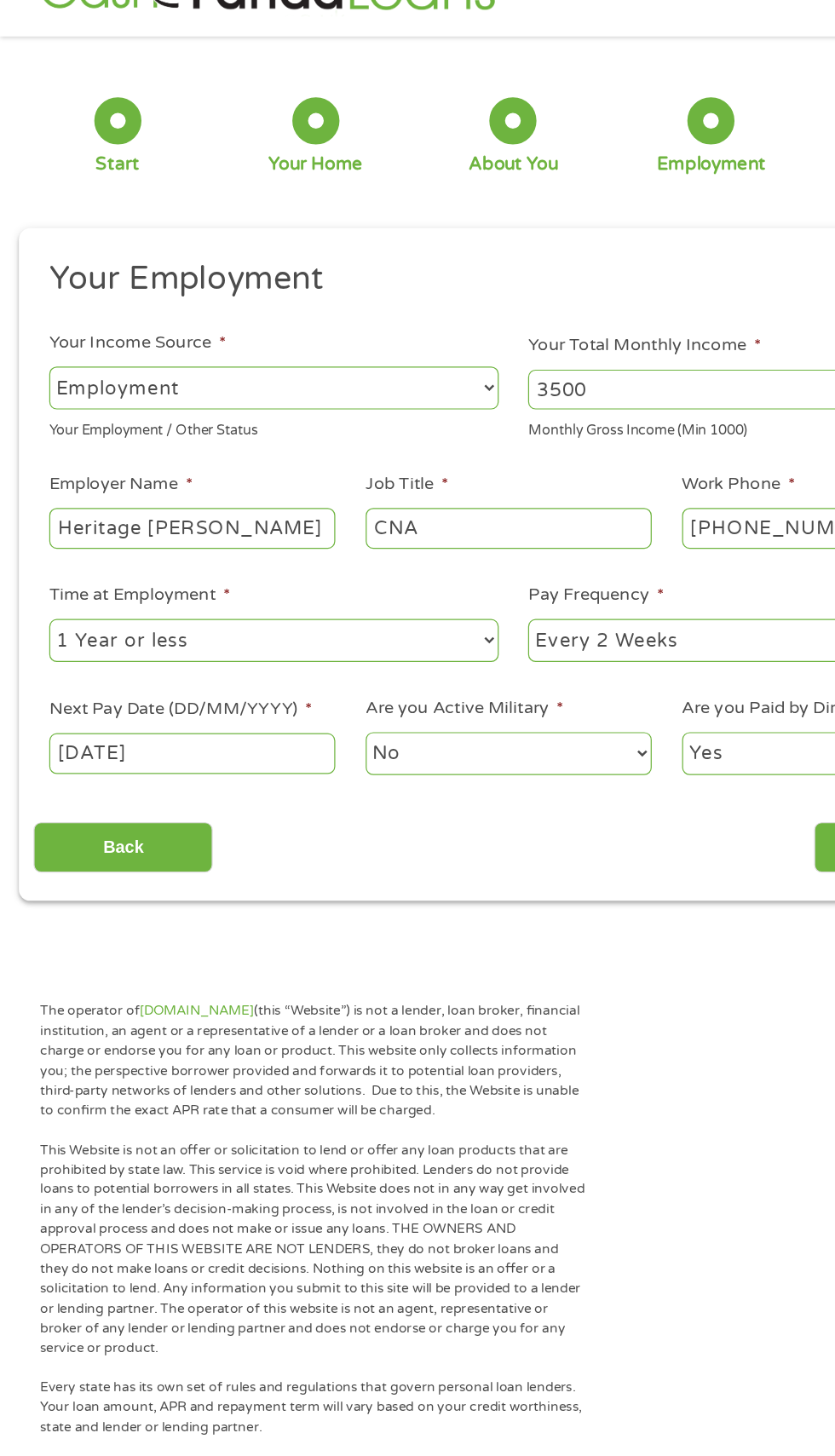
scroll to position [0, 0]
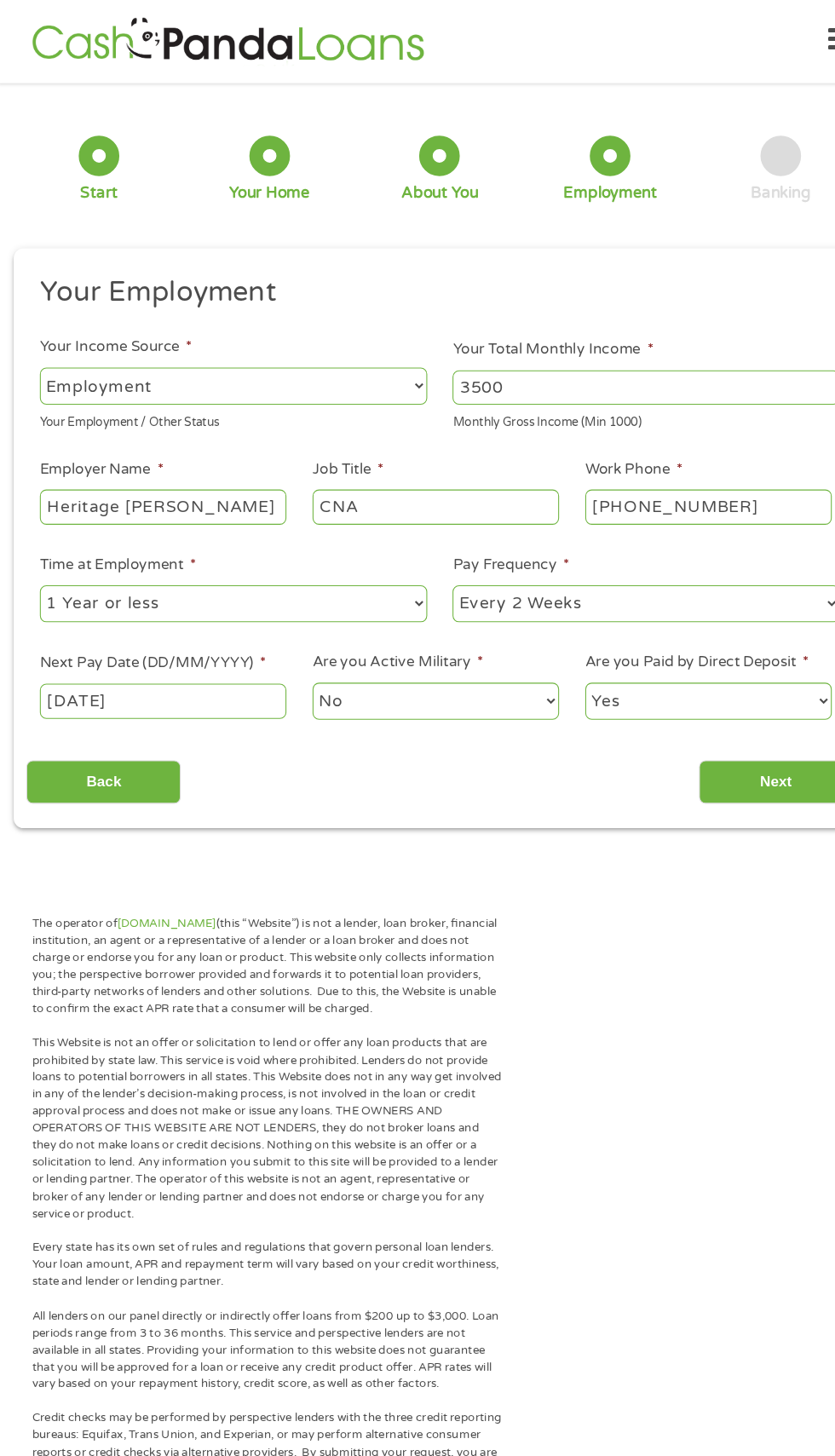
click at [484, 667] on select "No Yes" at bounding box center [413, 664] width 233 height 35
click at [741, 741] on input "Next" at bounding box center [735, 740] width 146 height 42
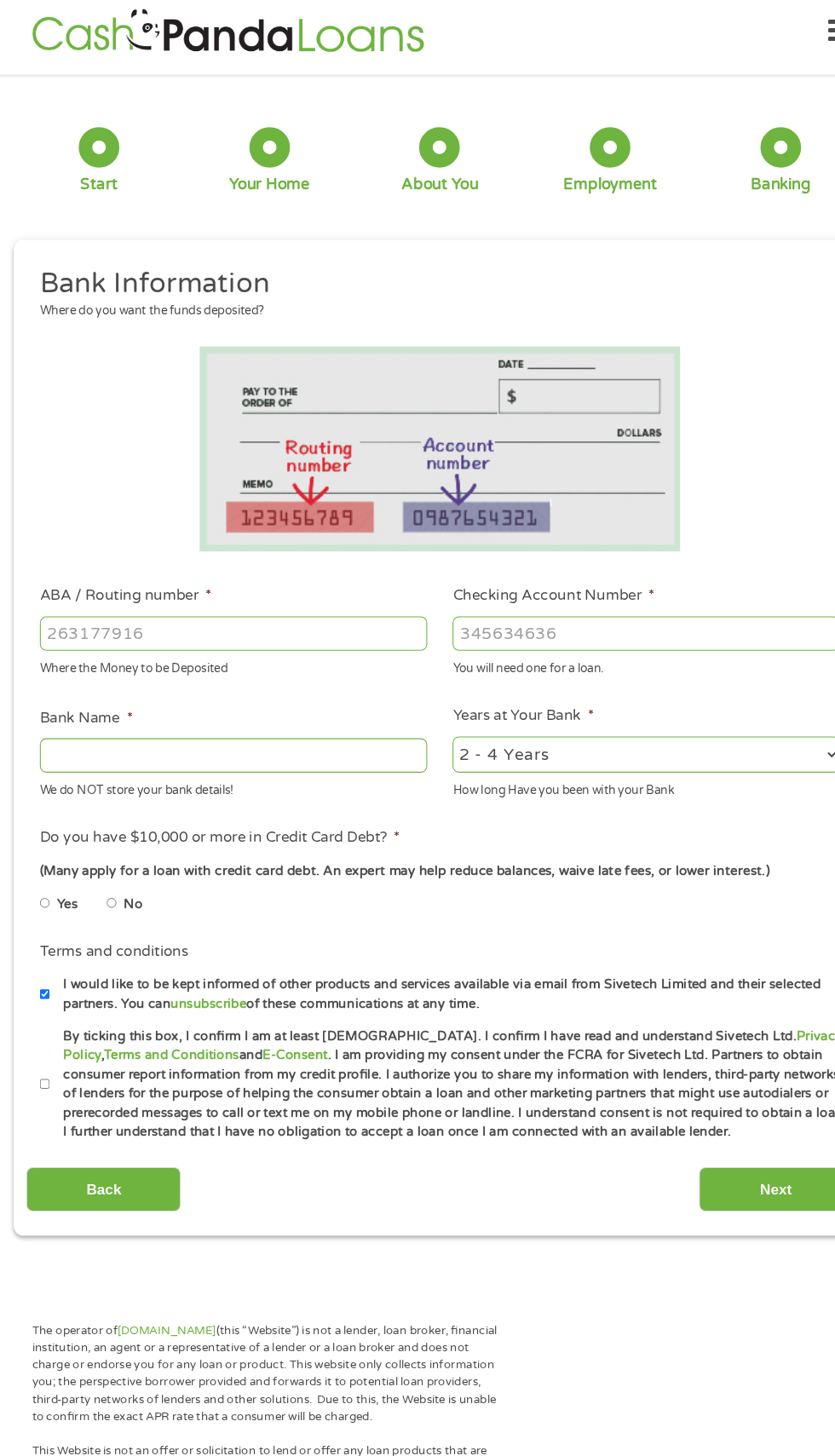
scroll to position [7, 7]
click at [283, 601] on input "ABA / Routing number *" at bounding box center [223, 600] width 366 height 33
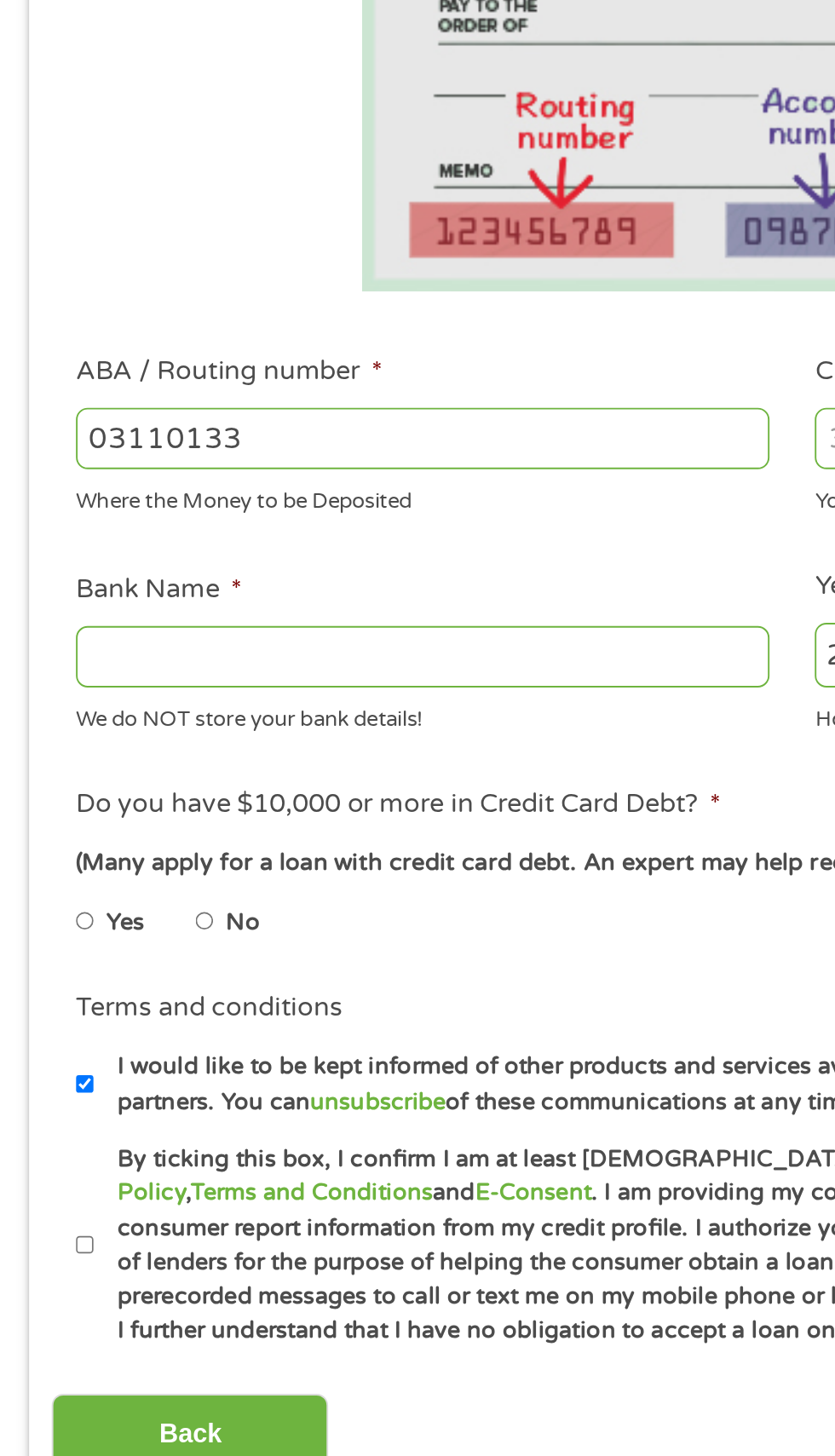
type input "031101334"
type input "SoFi Bank, National Association"
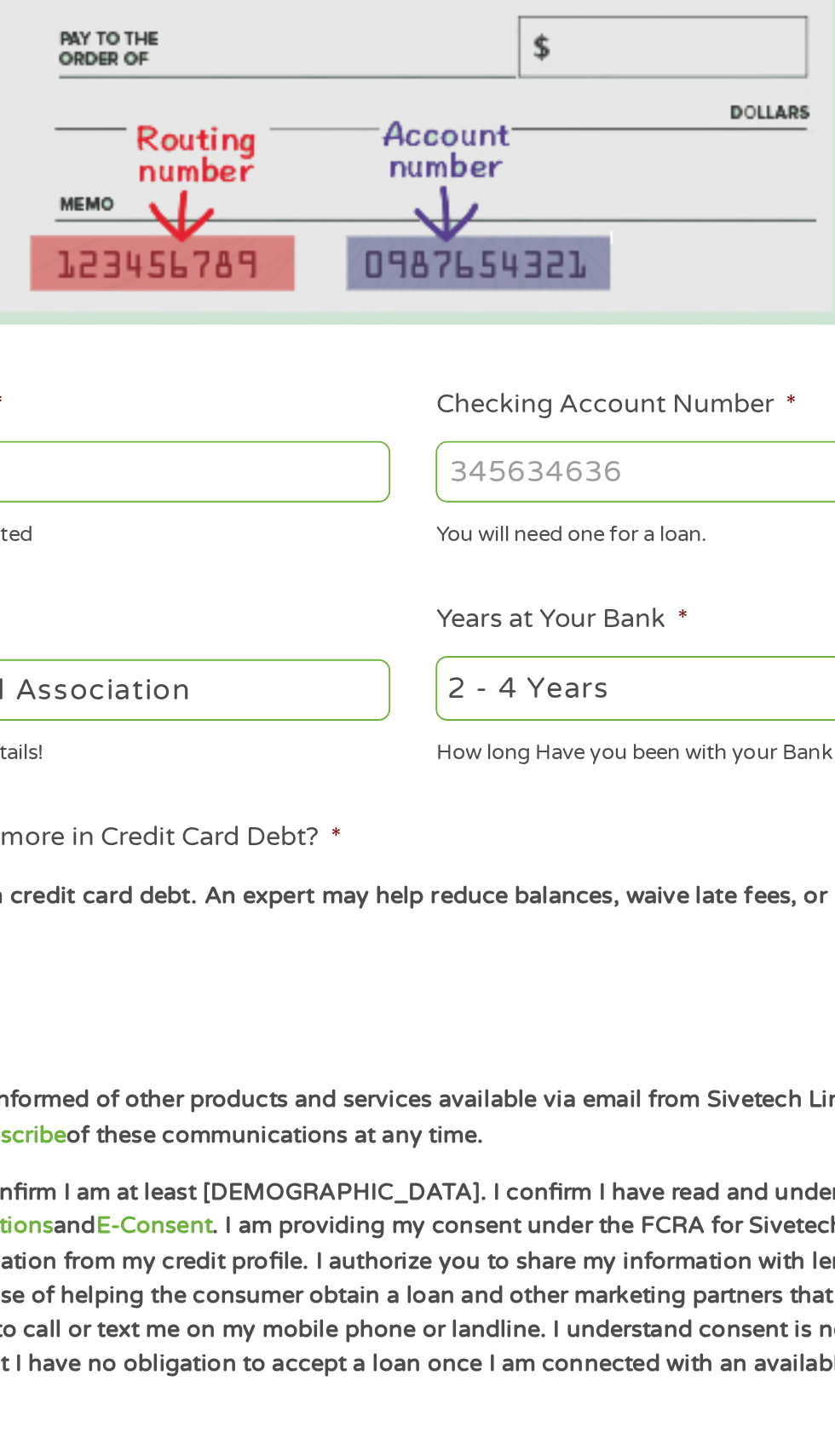
type input "031101334"
click at [515, 598] on input "Checking Account Number *" at bounding box center [613, 600] width 366 height 33
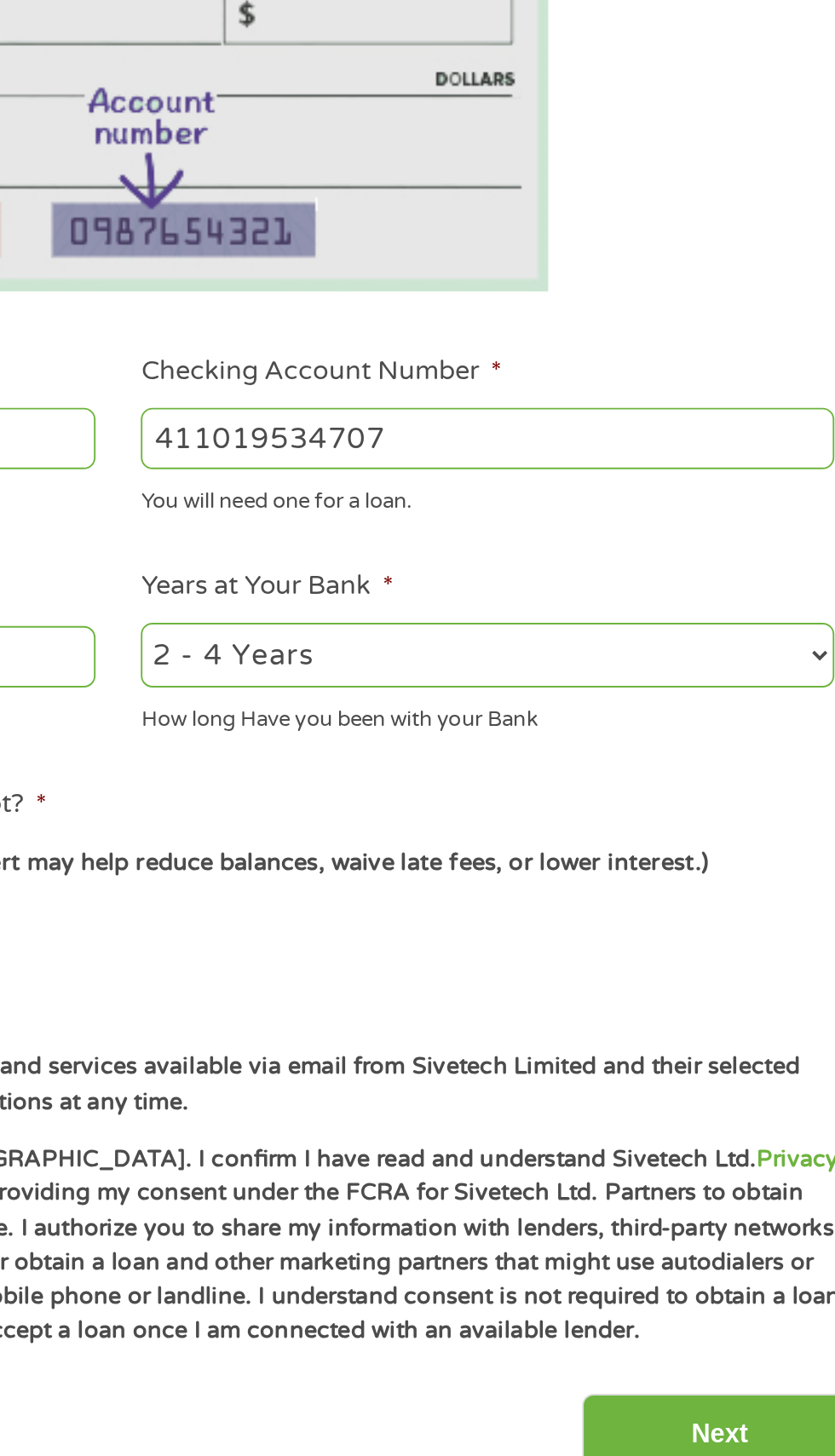
type input "411019534707"
click at [717, 710] on select "2 - 4 Years 6 - 12 Months 1 - 2 Years Over 4 Years" at bounding box center [613, 715] width 366 height 35
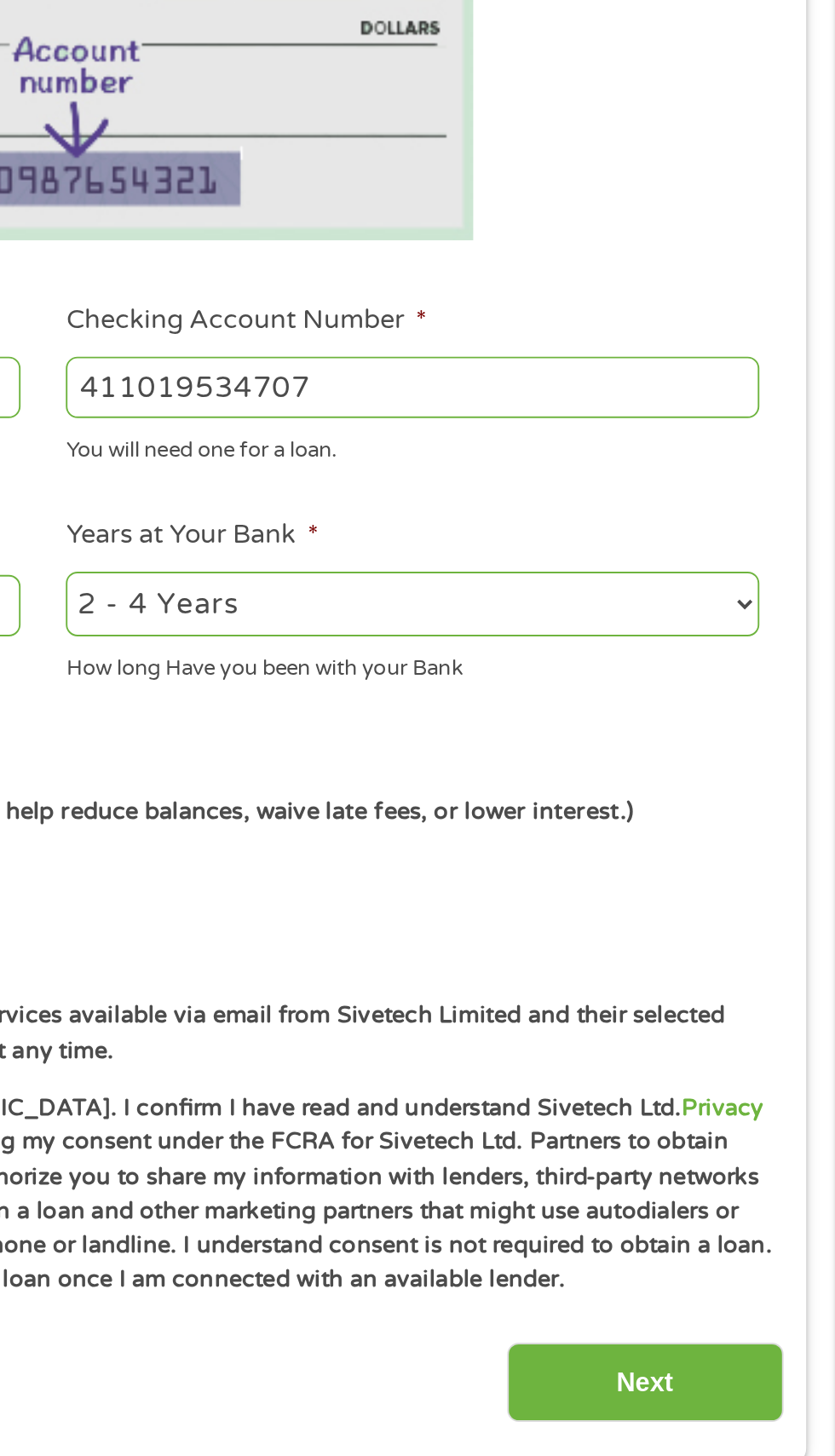
select select "24months"
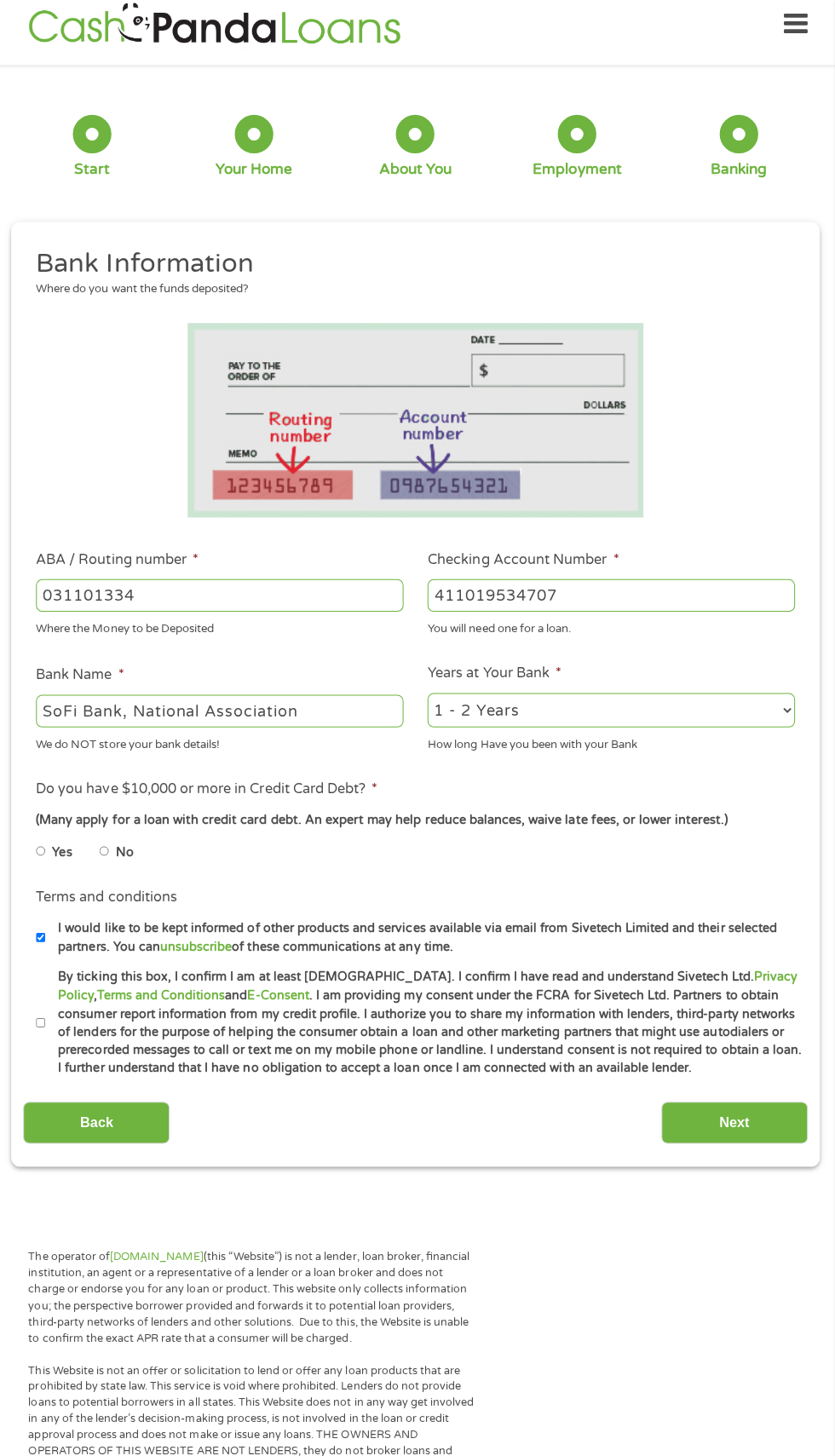
scroll to position [0, 0]
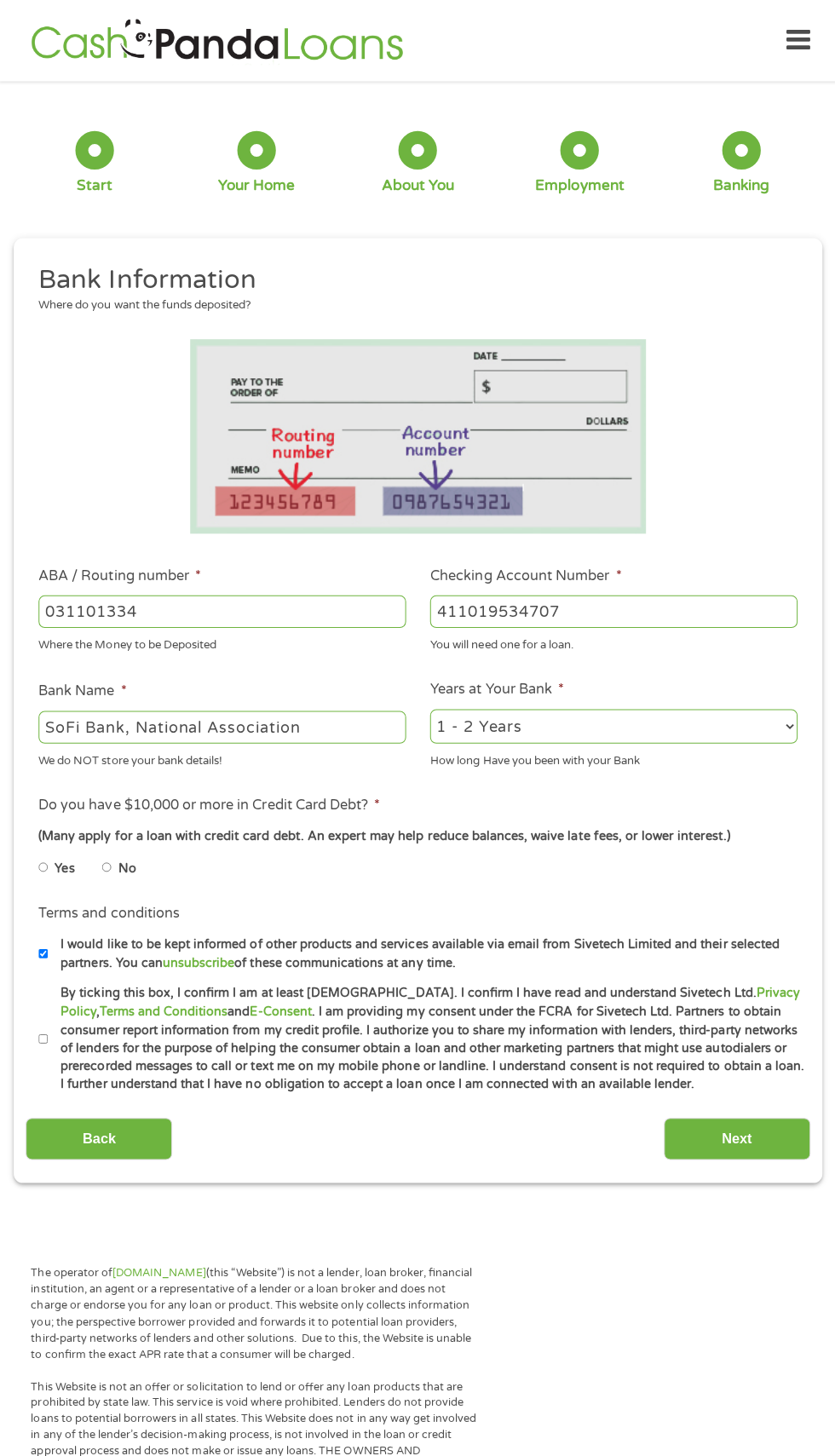
click at [110, 864] on input "No" at bounding box center [108, 863] width 10 height 27
radio input "true"
click at [46, 951] on input "I would like to be kept informed of other products and services available via e…" at bounding box center [46, 949] width 10 height 27
checkbox input "false"
click at [47, 1047] on input "By ticking this box, I confirm I am at least [DEMOGRAPHIC_DATA]. I confirm I ha…" at bounding box center [46, 1033] width 10 height 27
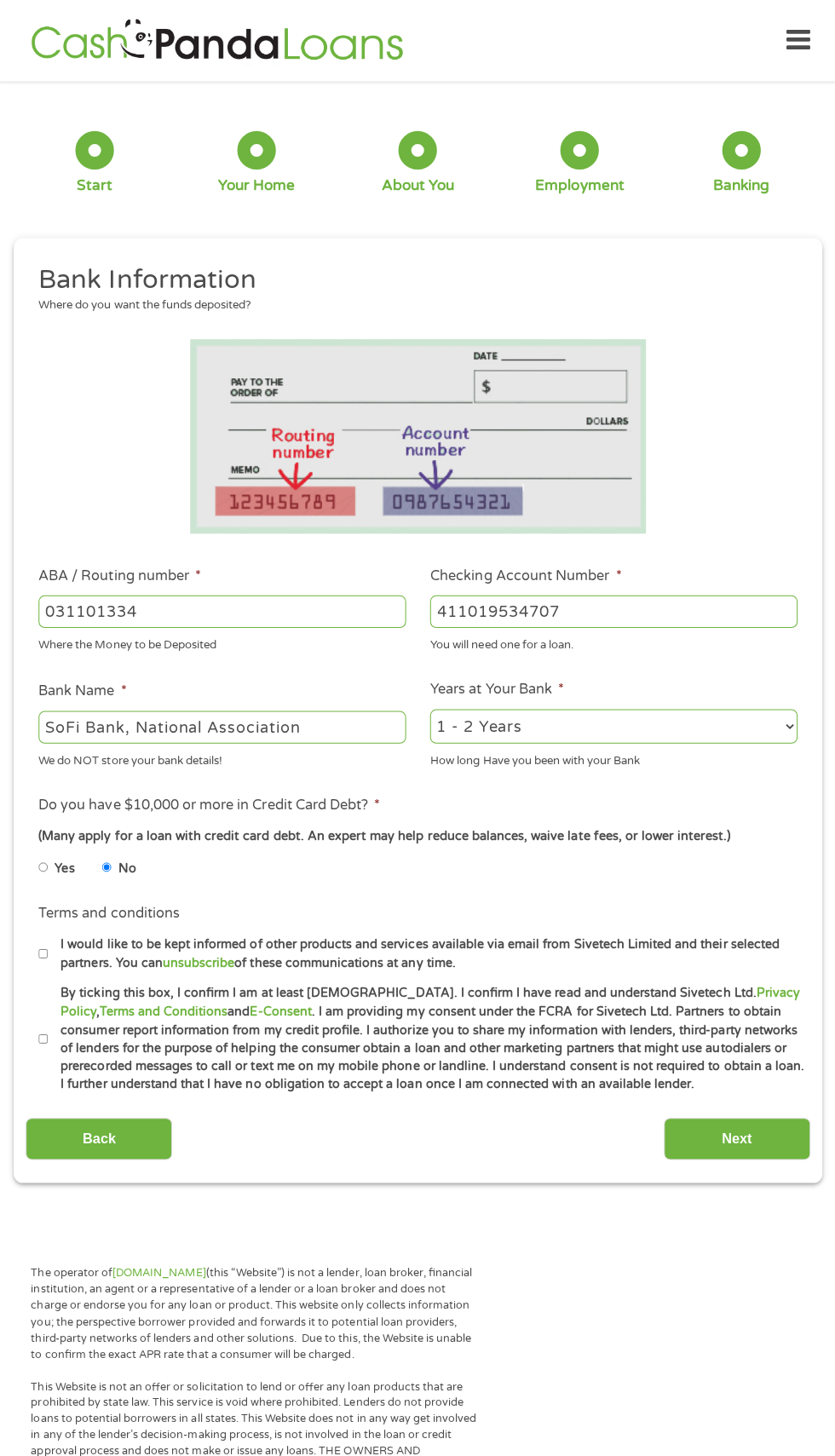
checkbox input "true"
click at [753, 1137] on input "Next" at bounding box center [735, 1132] width 146 height 42
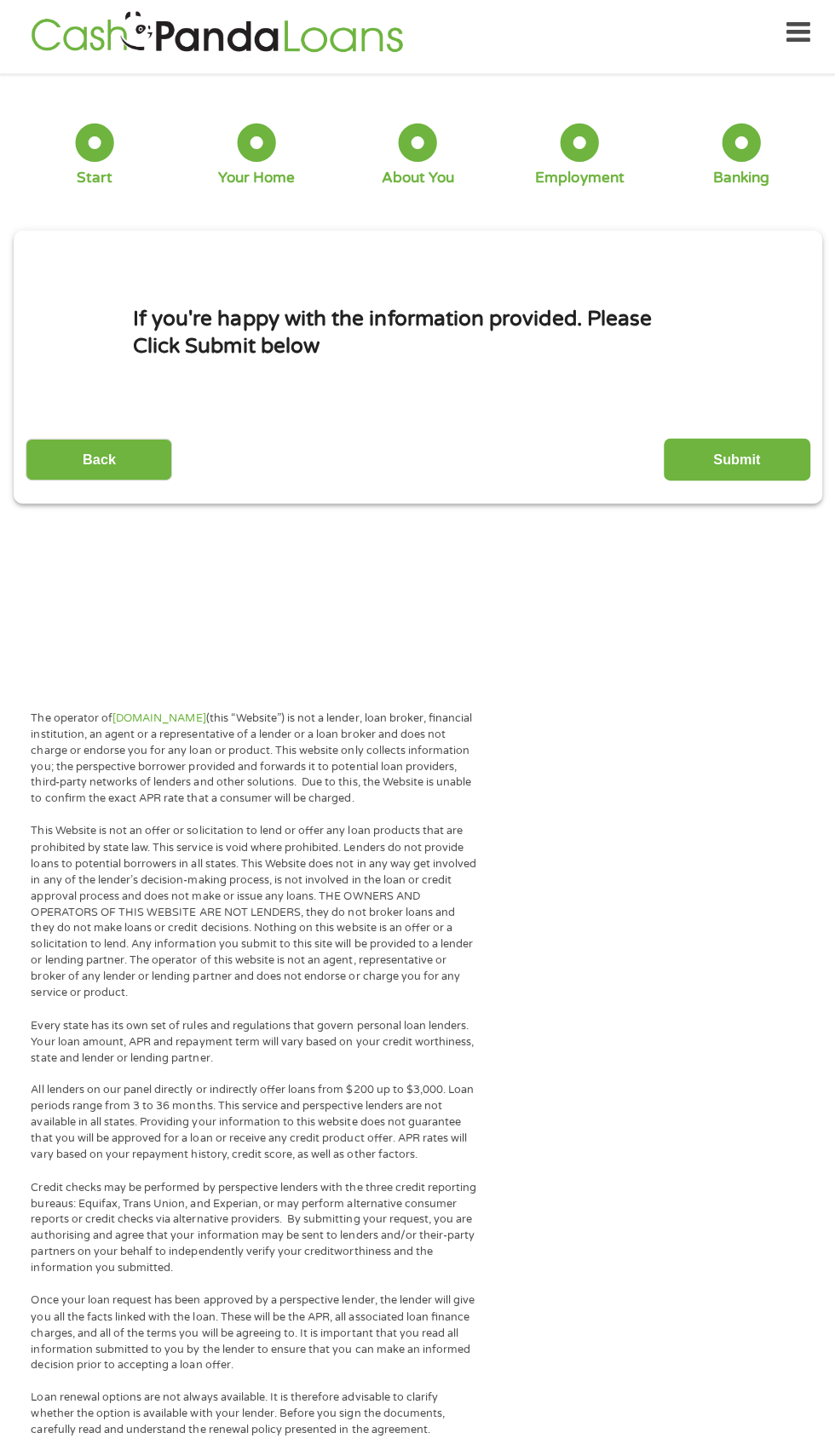
scroll to position [7, 7]
click at [753, 460] on input "Submit" at bounding box center [735, 457] width 146 height 42
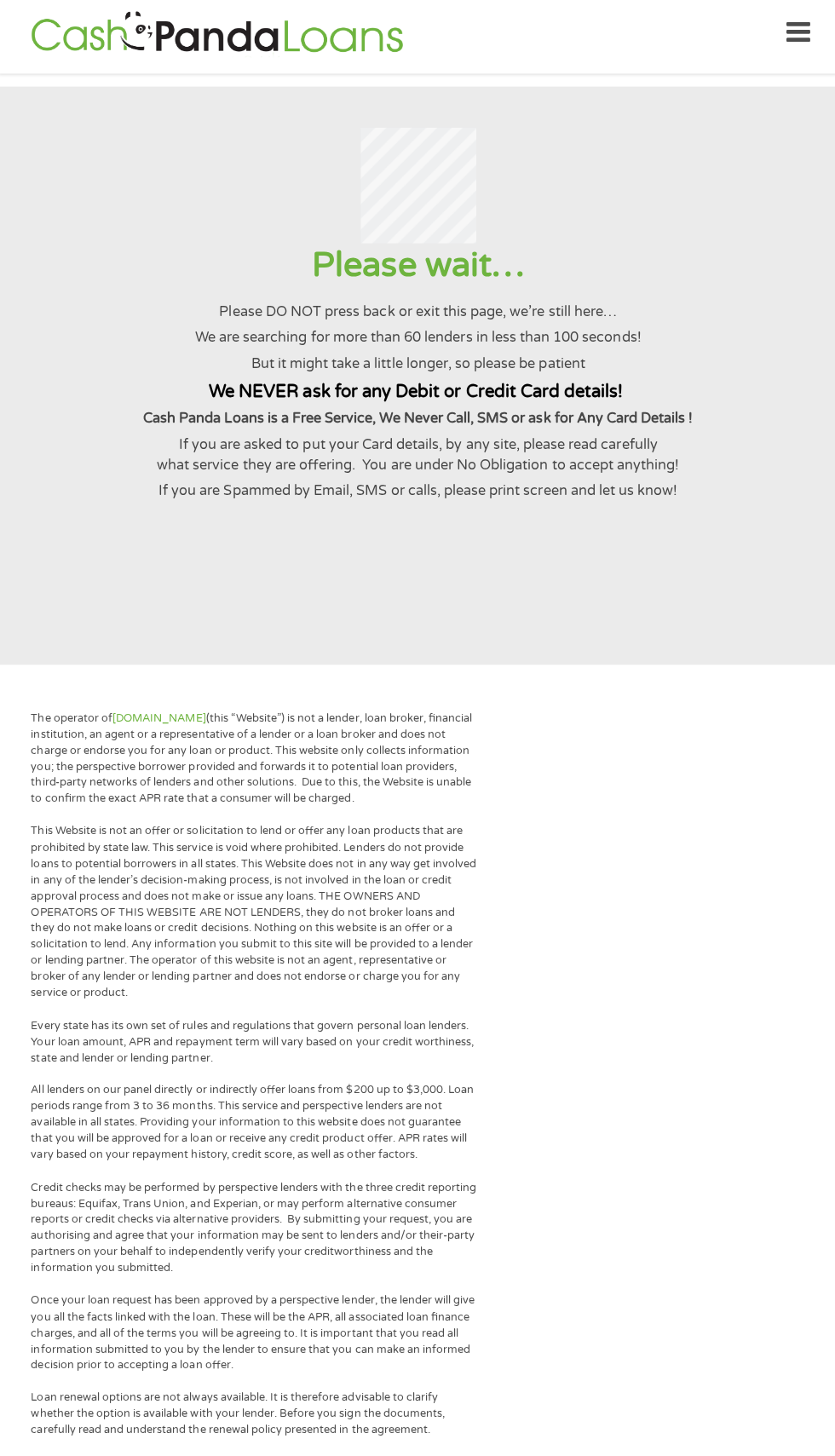
scroll to position [0, 0]
